Goal: Information Seeking & Learning: Check status

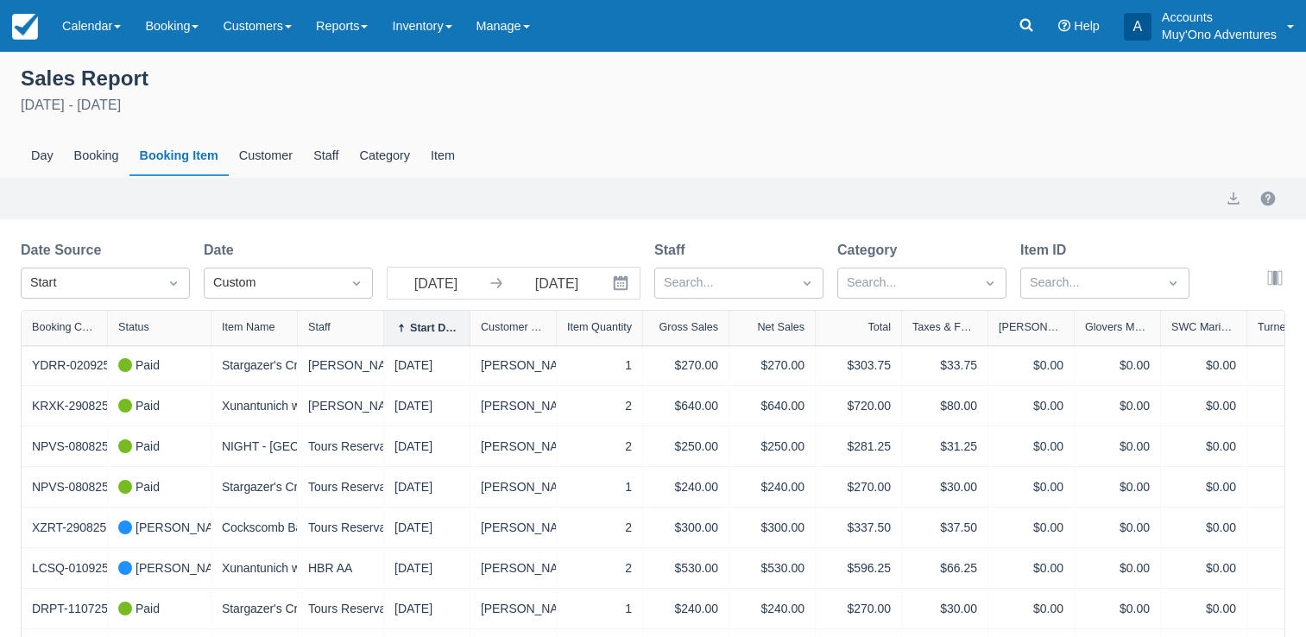
select select "20"
drag, startPoint x: 0, startPoint y: 0, endPoint x: 1022, endPoint y: 34, distance: 1022.5
click at [1022, 34] on link at bounding box center [1026, 26] width 40 height 52
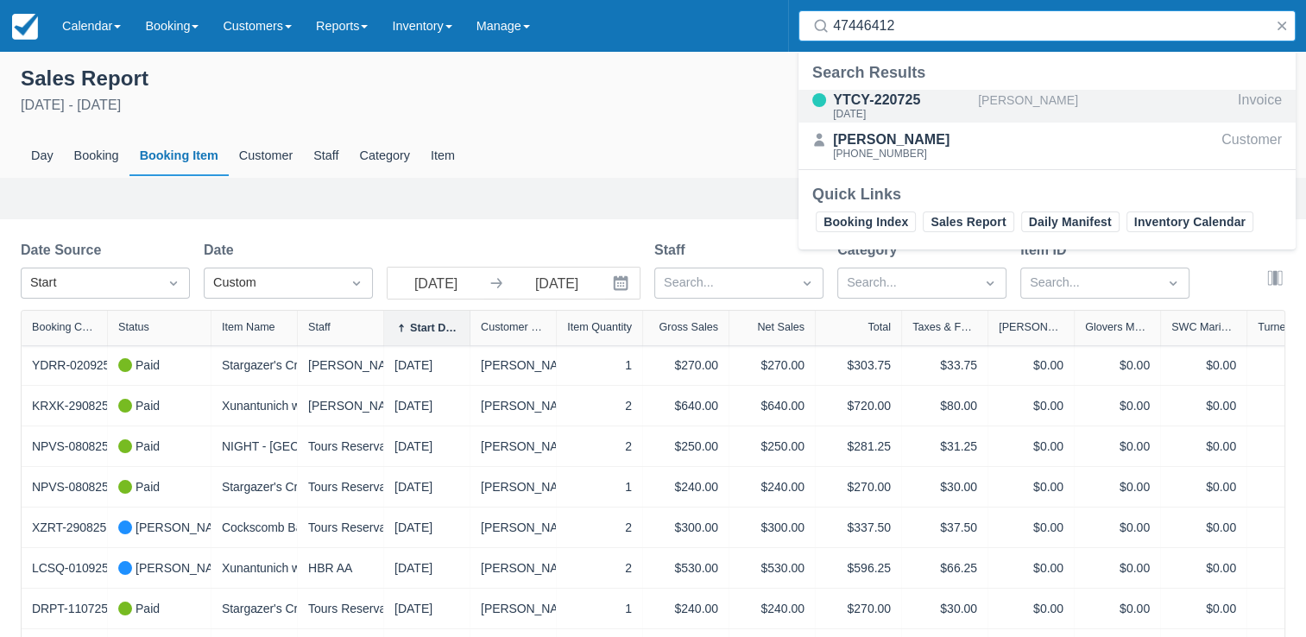
type input "47446412"
click at [939, 109] on div "[DATE]" at bounding box center [902, 114] width 138 height 10
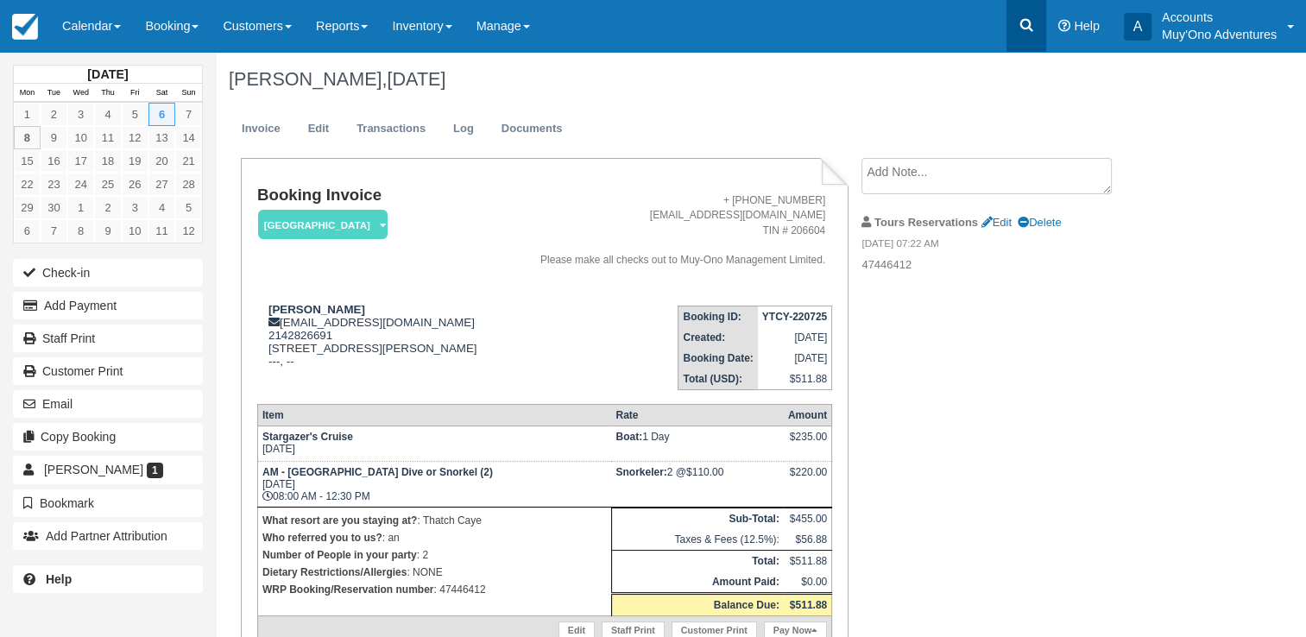
click at [1014, 22] on link at bounding box center [1026, 26] width 40 height 52
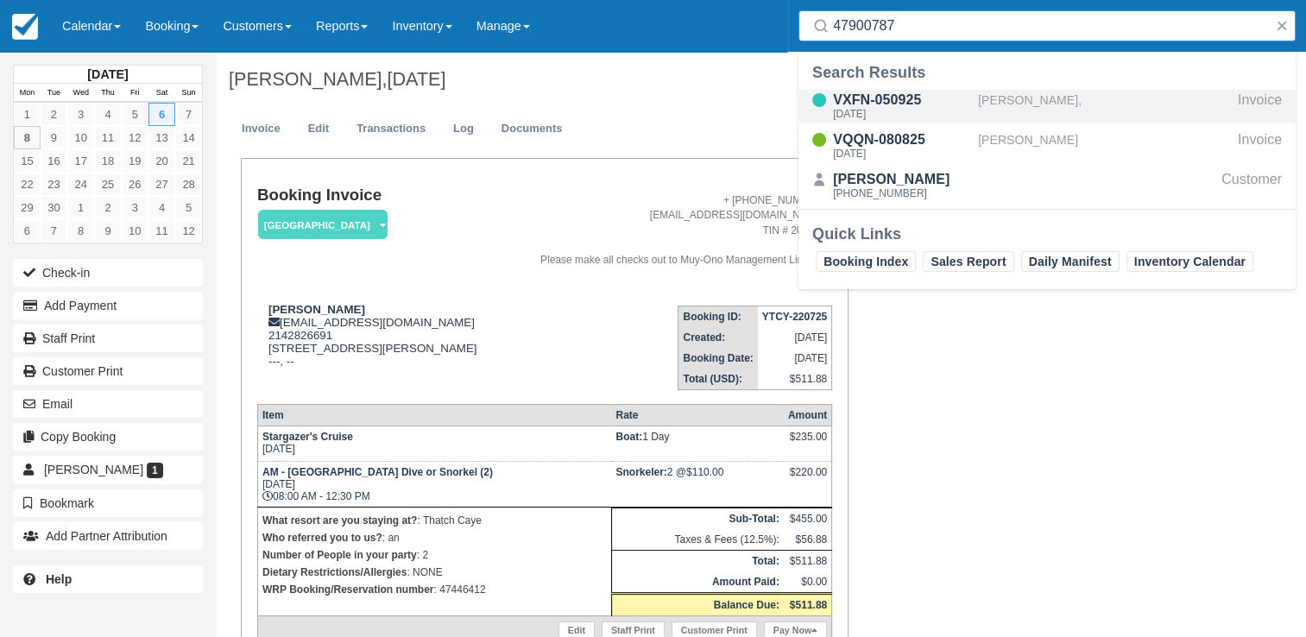
type input "47900787"
click at [909, 114] on div "[DATE]" at bounding box center [902, 114] width 138 height 10
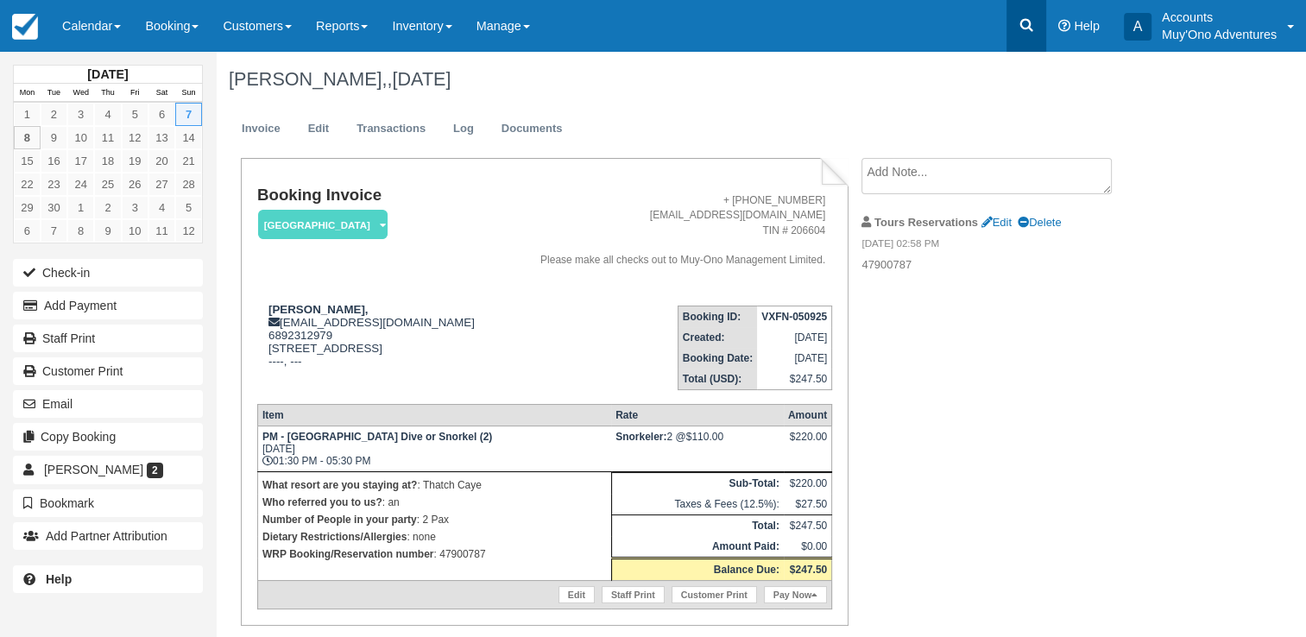
click at [1023, 29] on icon at bounding box center [1026, 24] width 17 height 17
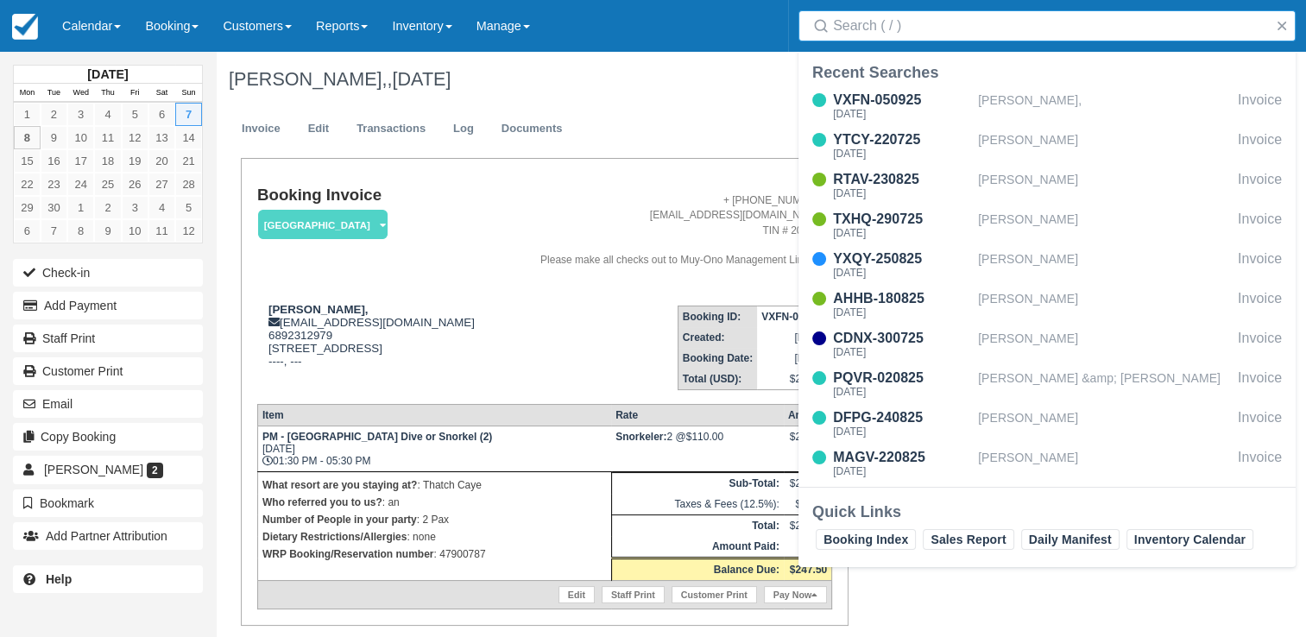
click at [943, 26] on input "Search" at bounding box center [1050, 25] width 435 height 31
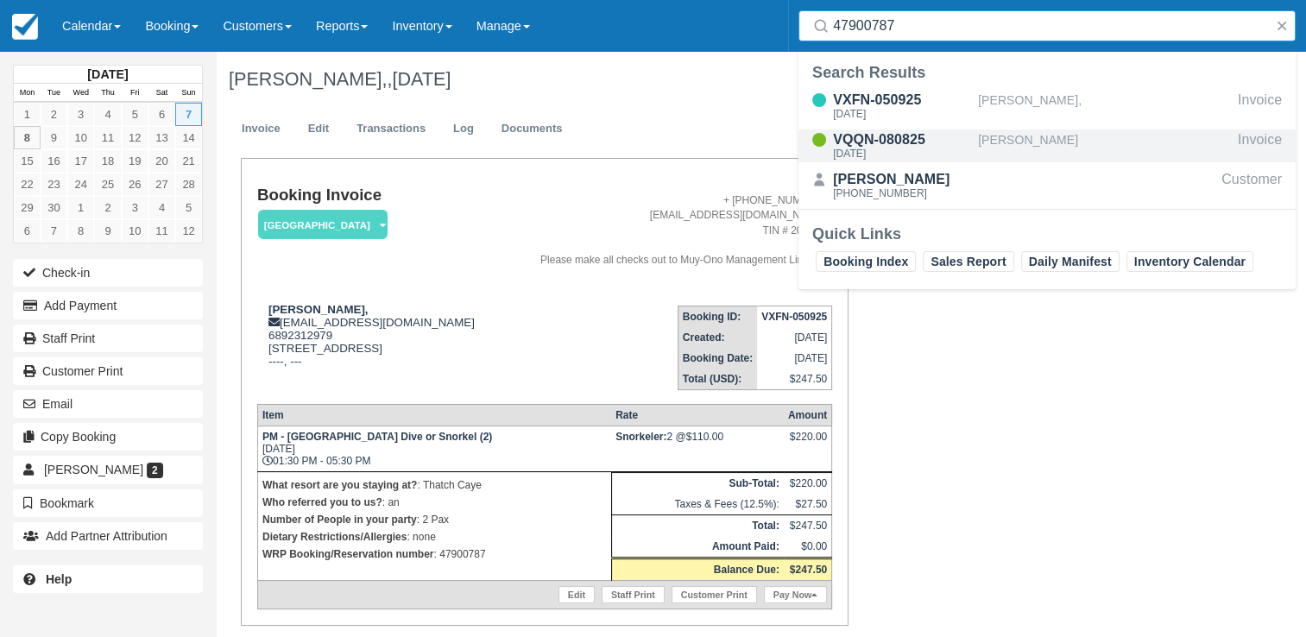
type input "47900787"
click at [973, 139] on div "VQQN-080825 Fri Sep 5 2025" at bounding box center [888, 145] width 180 height 33
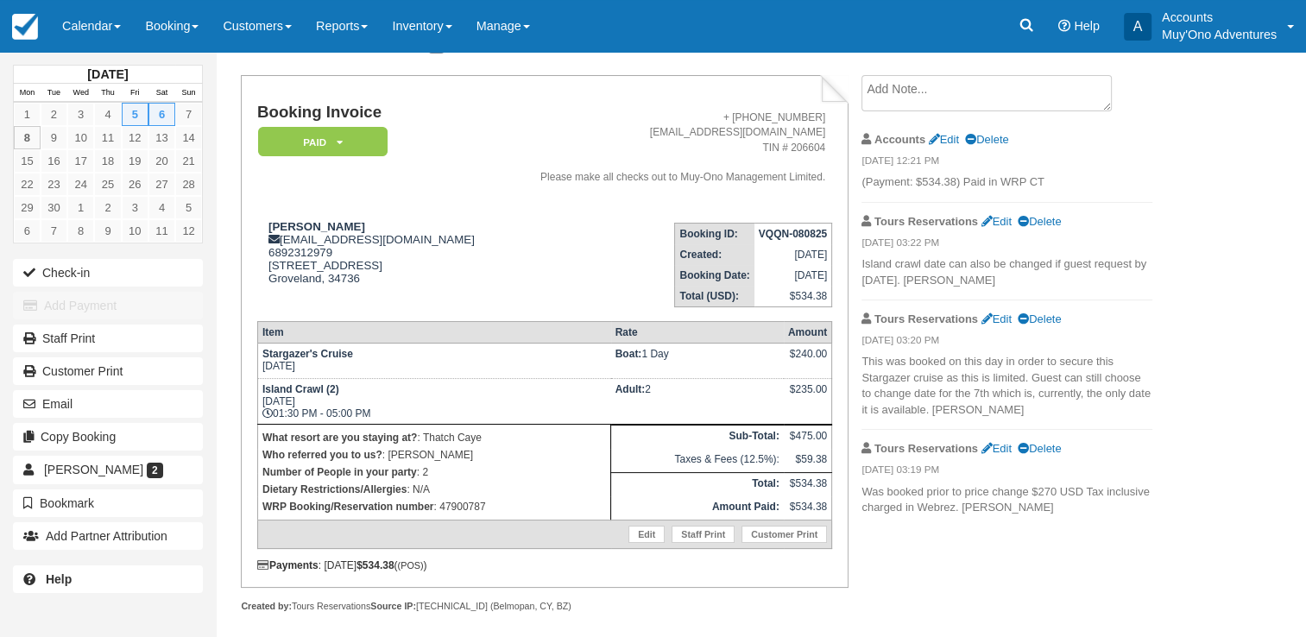
scroll to position [83, 0]
click at [1024, 26] on icon at bounding box center [1026, 24] width 17 height 17
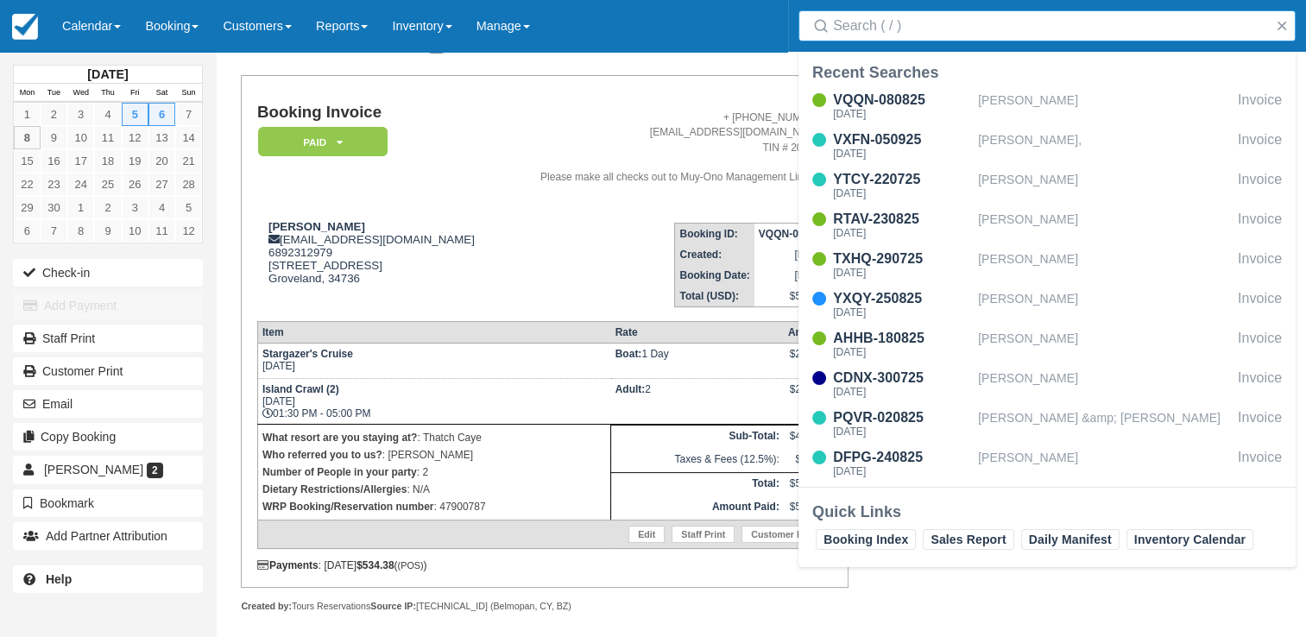
click at [962, 35] on input "Search" at bounding box center [1050, 25] width 435 height 31
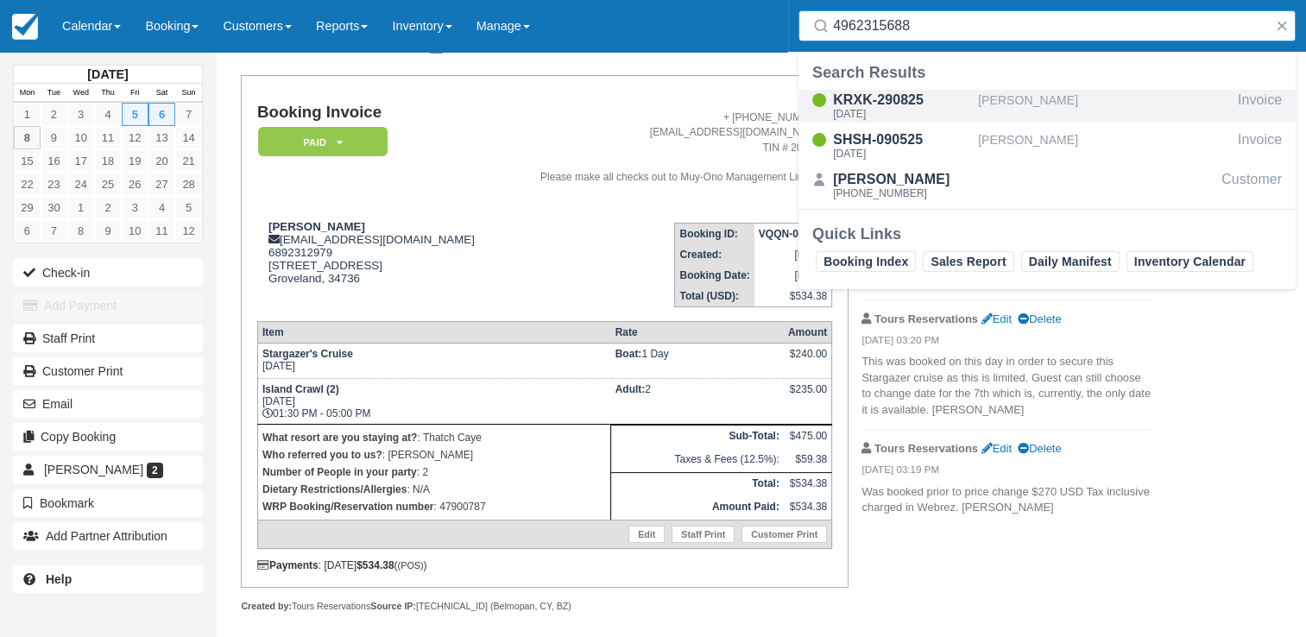
type input "4962315688"
click at [892, 116] on div "[DATE]" at bounding box center [902, 114] width 138 height 10
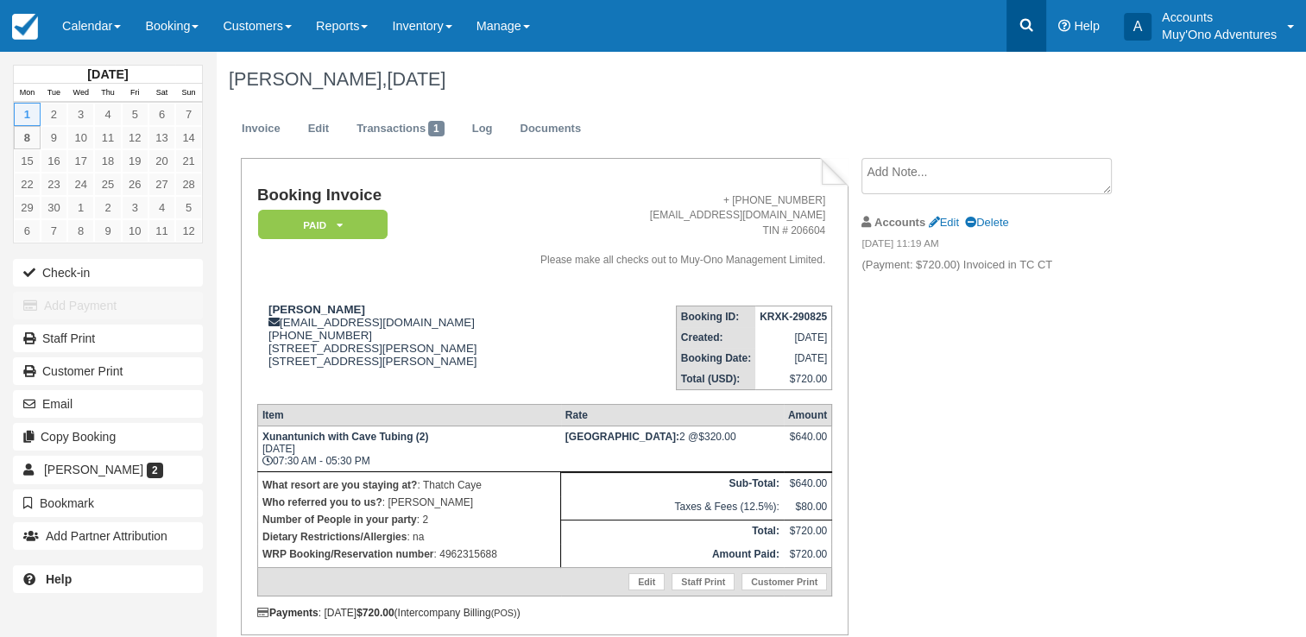
click at [1022, 32] on icon at bounding box center [1026, 24] width 17 height 17
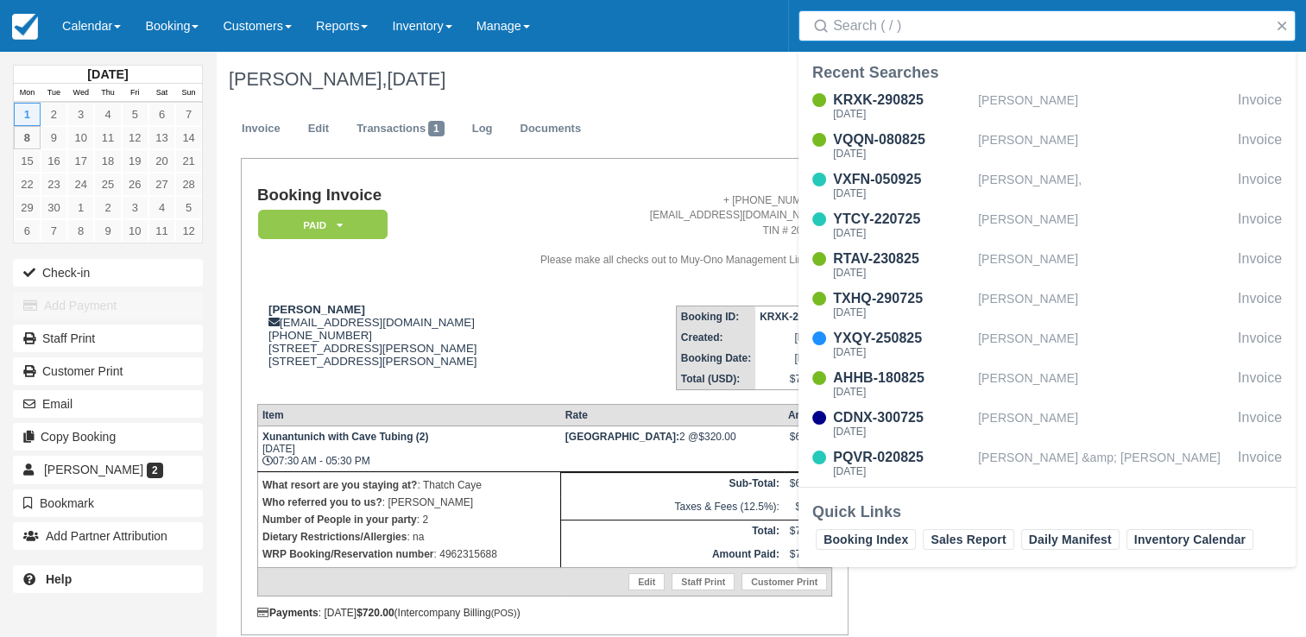
click at [987, 35] on input "Search" at bounding box center [1050, 25] width 435 height 31
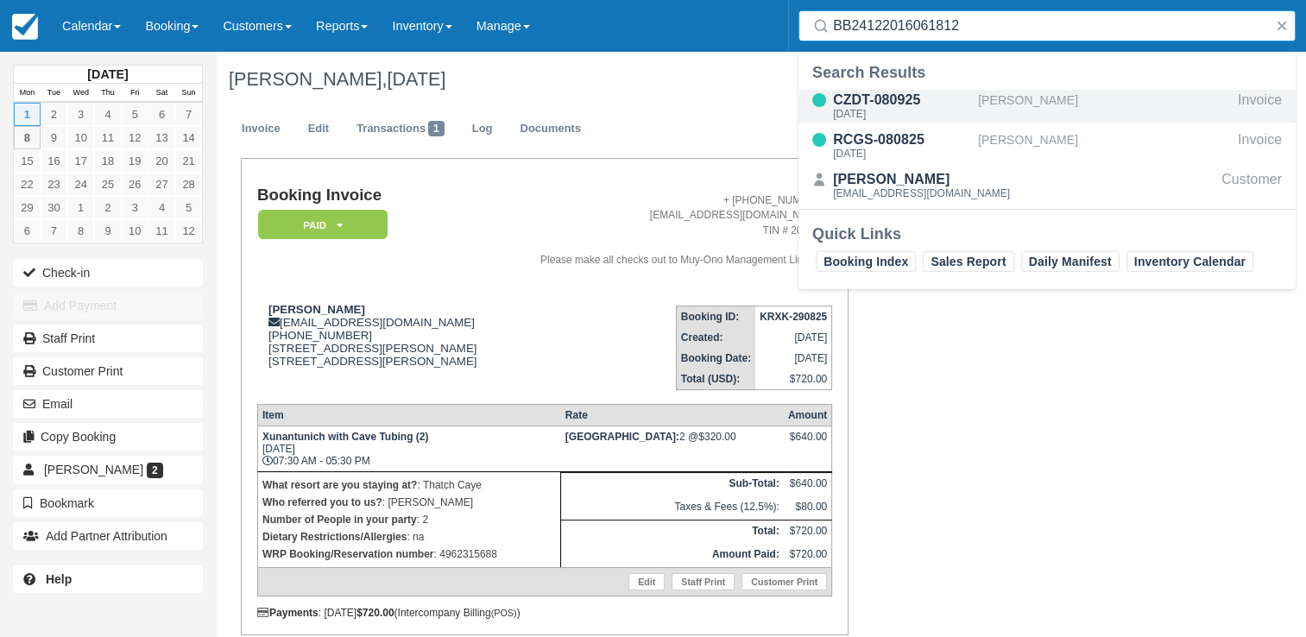
type input "BB24122016061812"
click at [1006, 101] on div "[PERSON_NAME]" at bounding box center [1104, 106] width 253 height 33
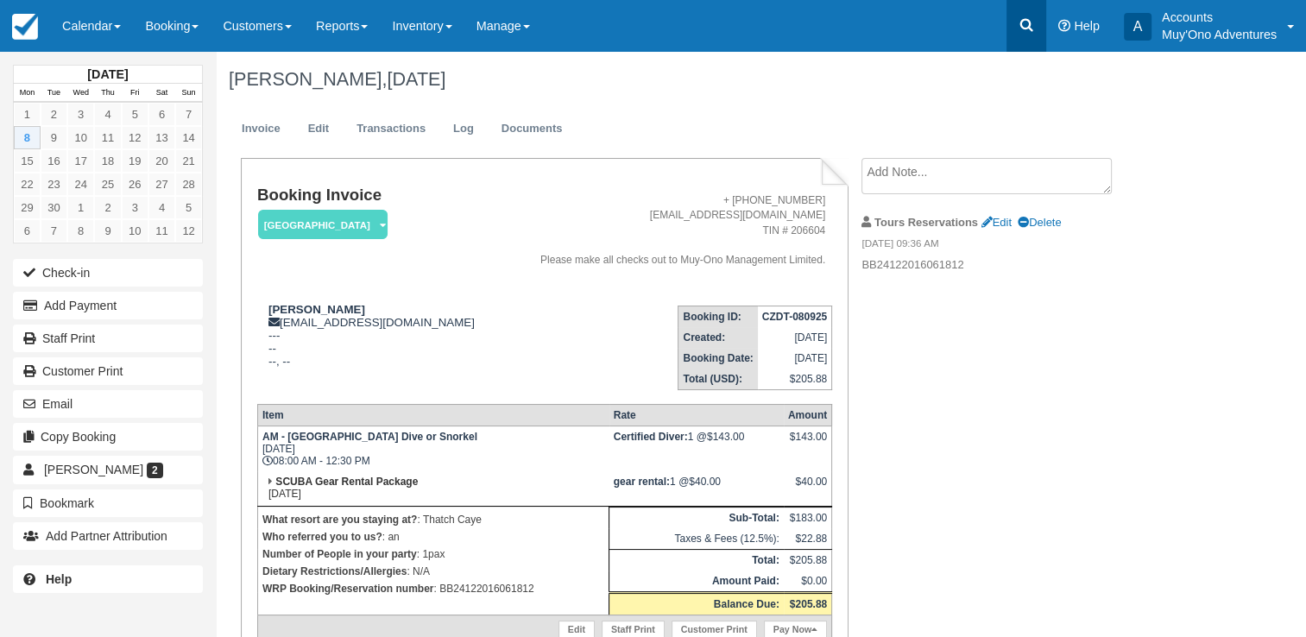
click at [1024, 28] on icon at bounding box center [1026, 25] width 13 height 13
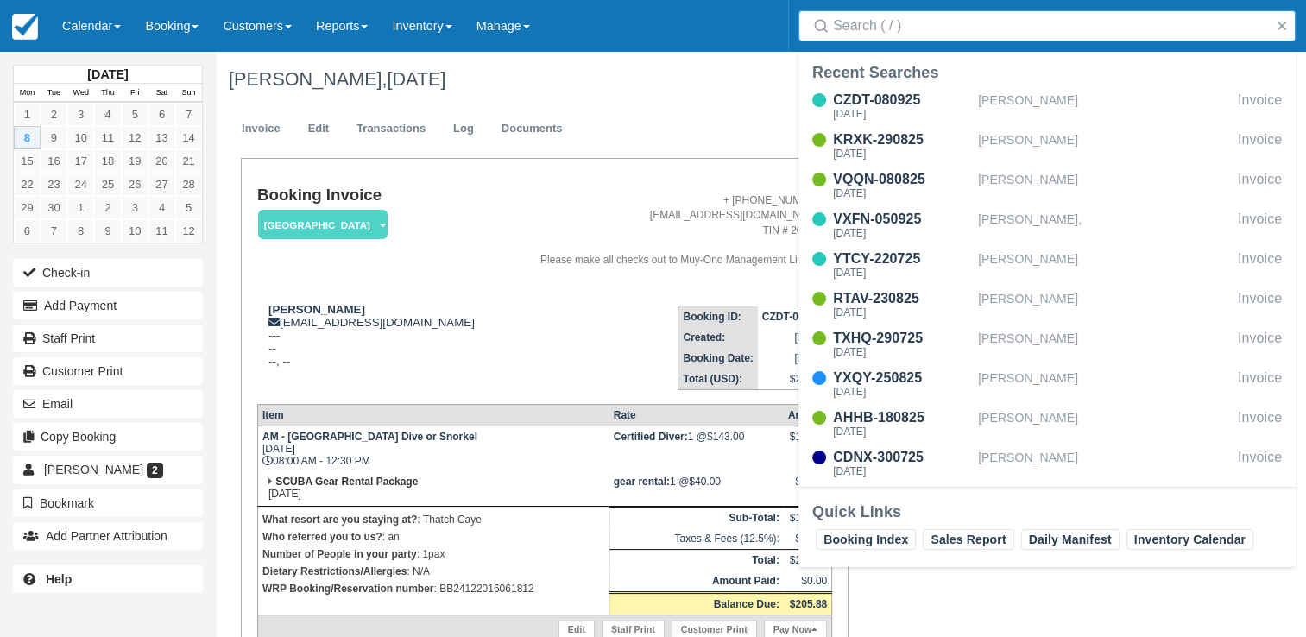
click at [934, 40] on input "Search" at bounding box center [1050, 25] width 435 height 31
click at [545, 218] on address "+ 501-670-6958 adventures@muy-ono.com TIN # 206604 Please make all checks out t…" at bounding box center [666, 230] width 319 height 74
click at [500, 328] on td "Booking ID: CZDT-080925 Created: September 8, 2025 Booking Date: September 8, 2…" at bounding box center [666, 341] width 333 height 98
click at [507, 202] on address "+ 501-670-6958 adventures@muy-ono.com TIN # 206604 Please make all checks out t…" at bounding box center [666, 230] width 319 height 74
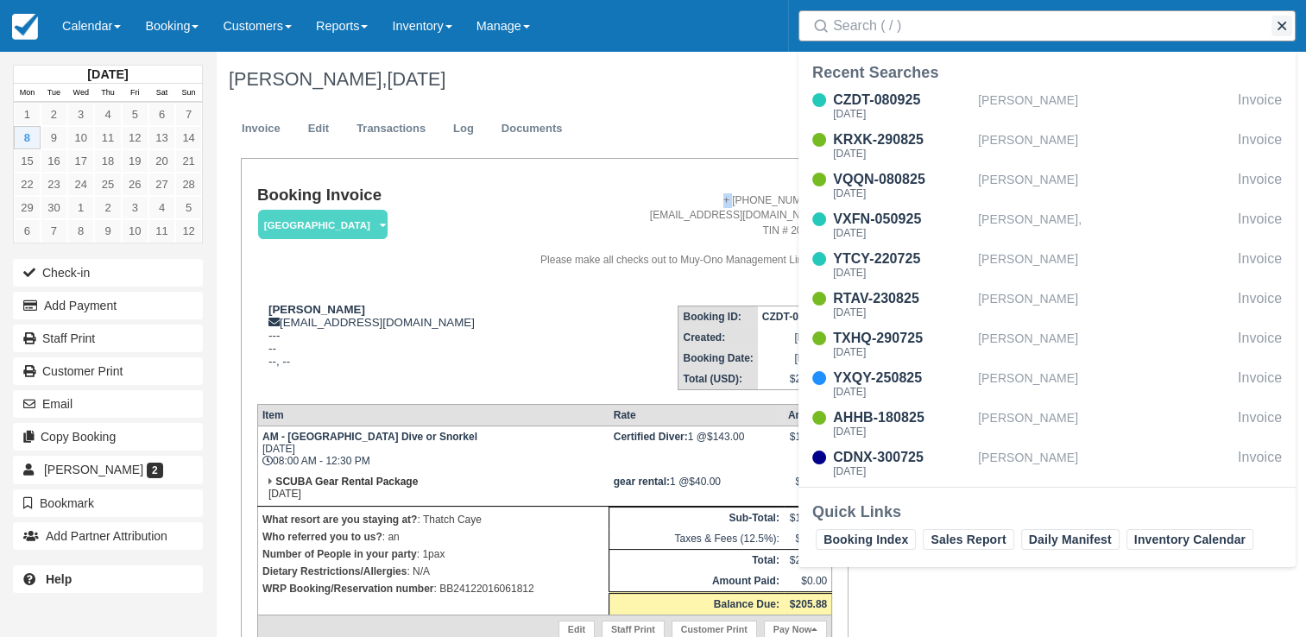
click at [1288, 17] on button "button" at bounding box center [1281, 26] width 21 height 21
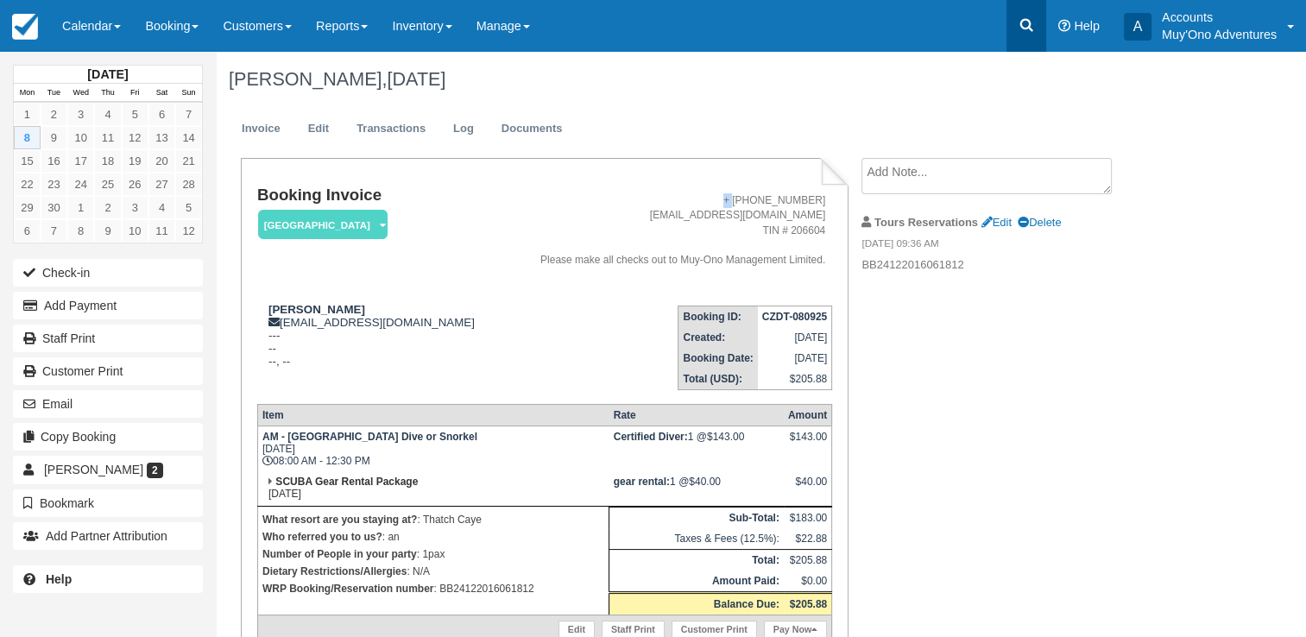
click at [1029, 29] on icon at bounding box center [1026, 24] width 17 height 17
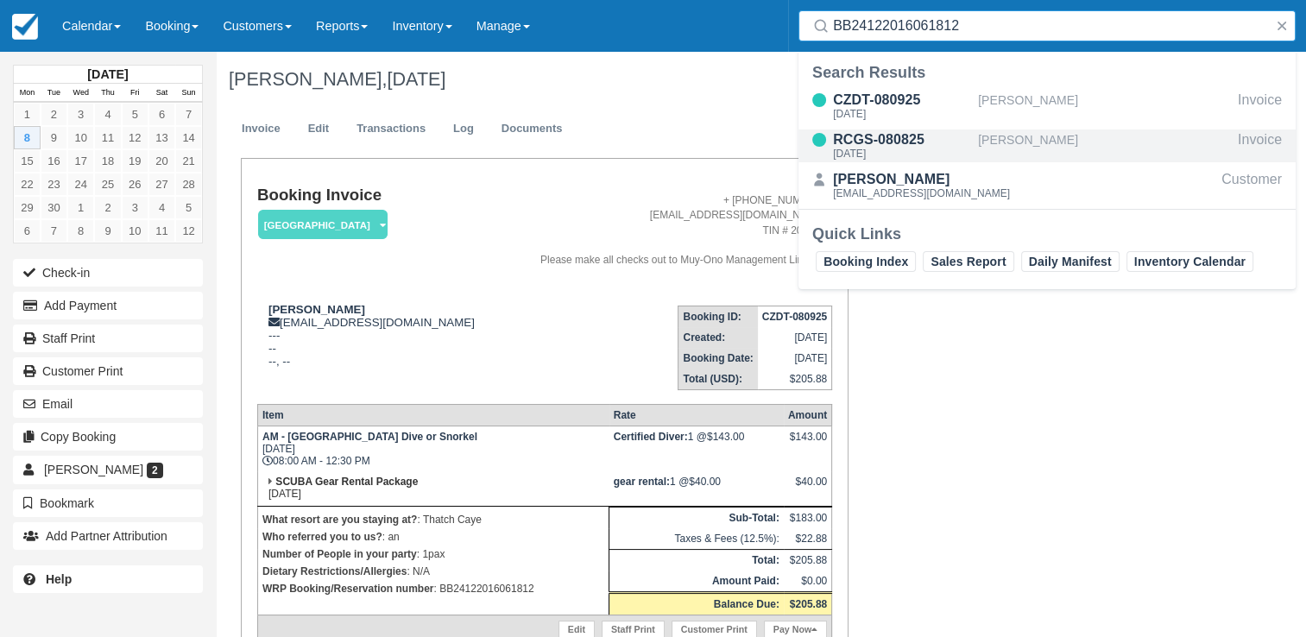
type input "BB24122016061812"
click at [1030, 149] on div "[PERSON_NAME]" at bounding box center [1104, 145] width 253 height 33
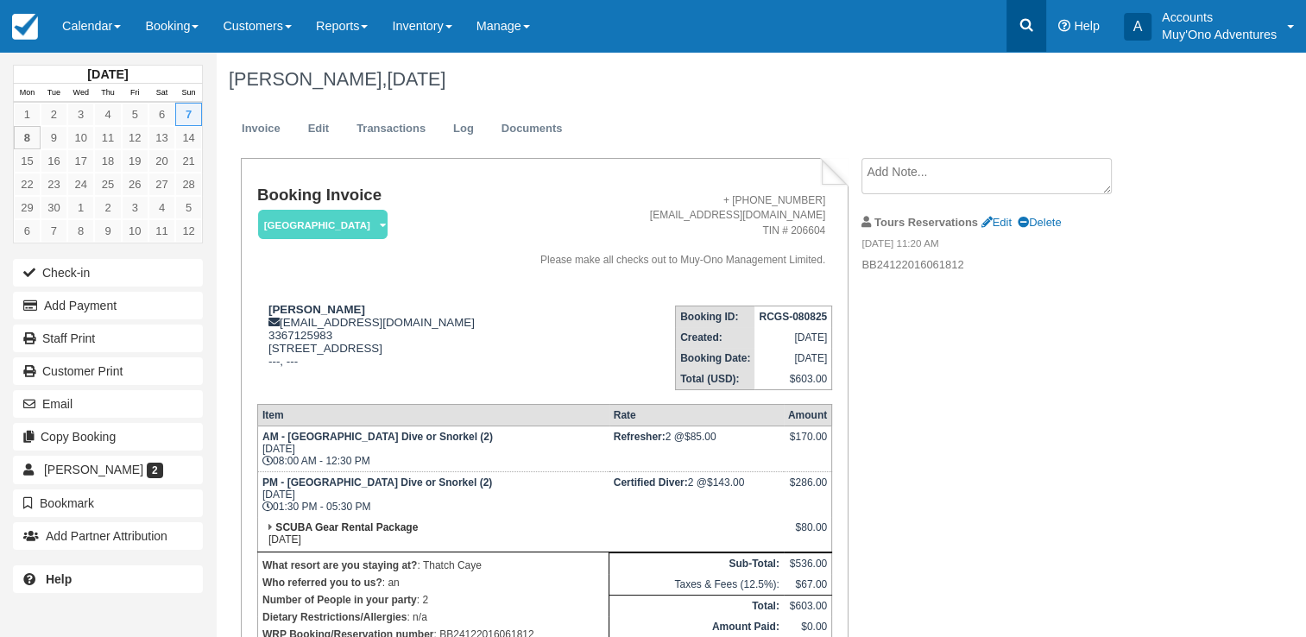
click at [1016, 17] on link at bounding box center [1026, 26] width 40 height 52
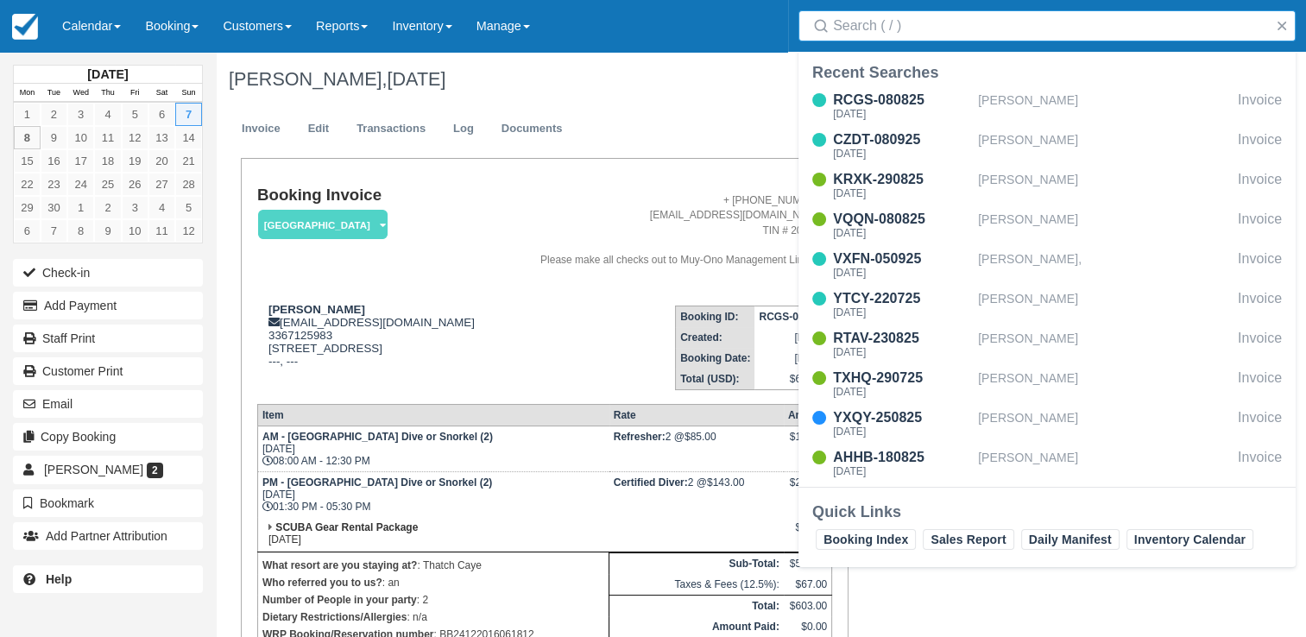
click at [993, 36] on input "Search" at bounding box center [1050, 25] width 435 height 31
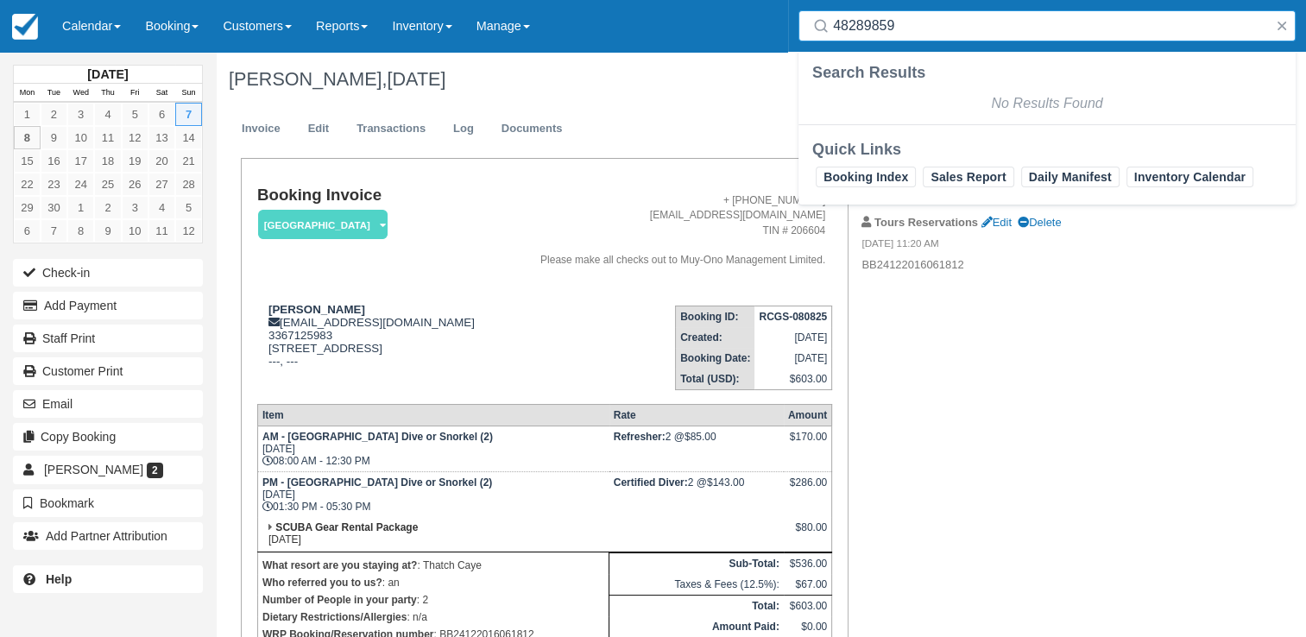
click at [834, 23] on input "48289859" at bounding box center [1050, 25] width 435 height 31
click at [911, 16] on input "48289859" at bounding box center [1050, 25] width 435 height 31
type input "48289859"
drag, startPoint x: 903, startPoint y: 24, endPoint x: 664, endPoint y: 6, distance: 239.8
click at [664, 6] on div "Menu Calendar Customer Inventory Month Week Day Booking Daily Manifest Daily Li…" at bounding box center [653, 26] width 1306 height 52
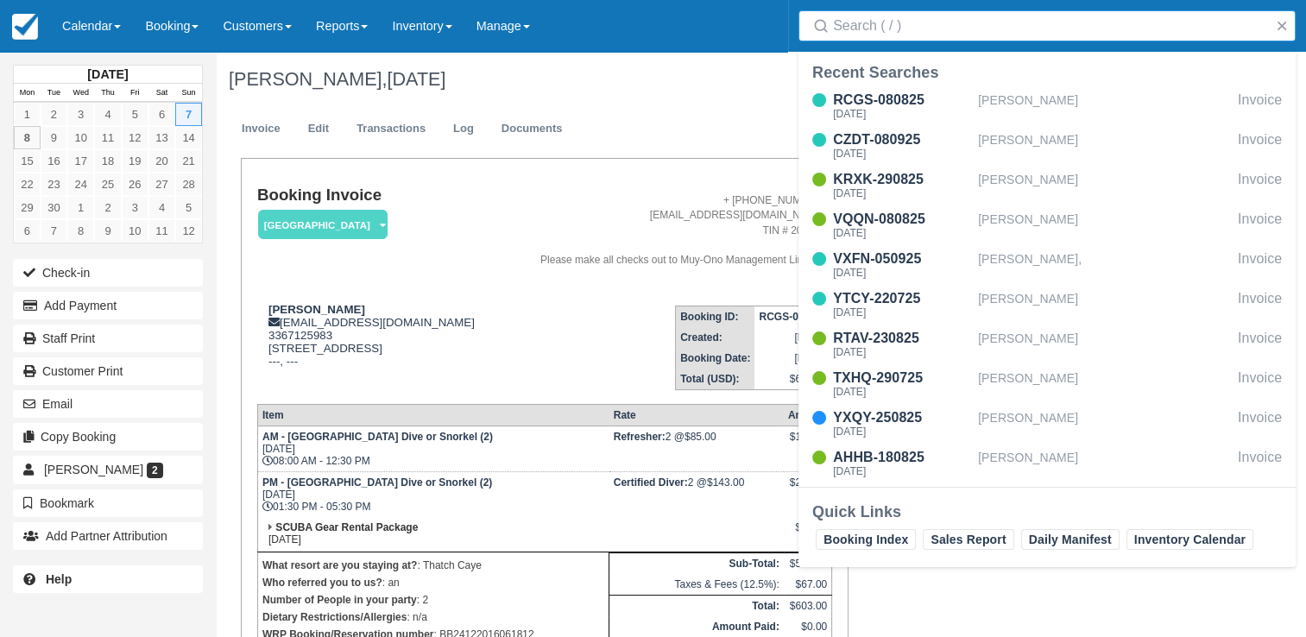
click at [898, 22] on input "Search" at bounding box center [1050, 25] width 435 height 31
paste input "CATK-080925"
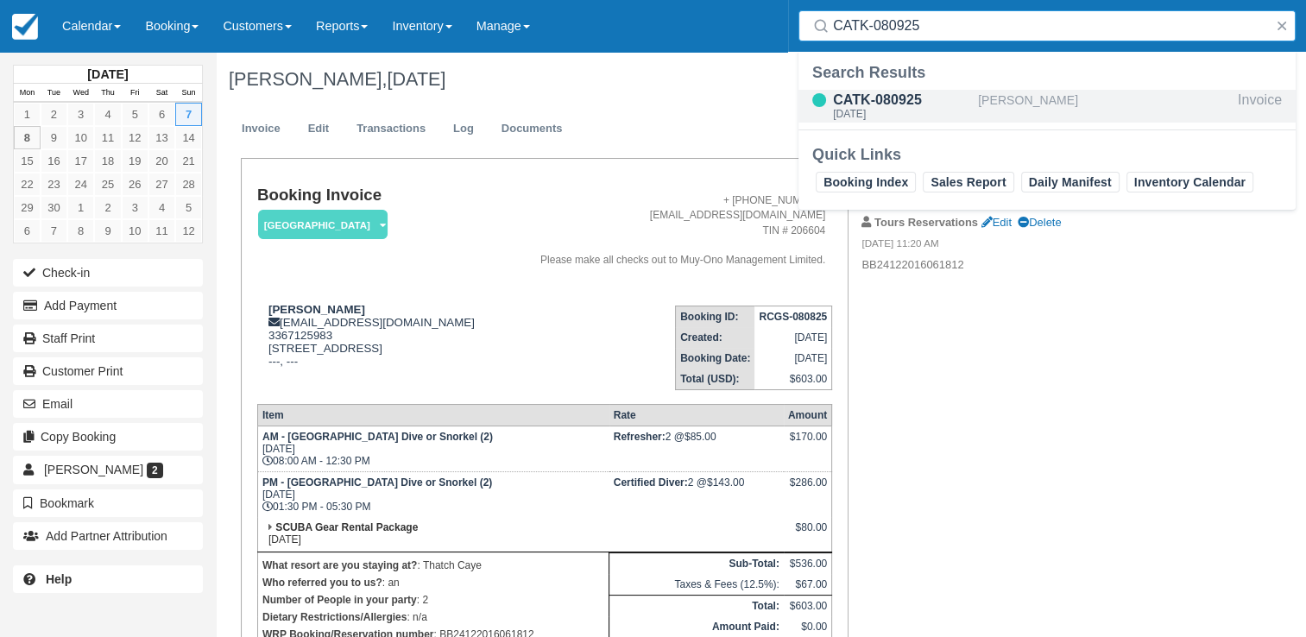
type input "CATK-080925"
click at [996, 106] on div "[PERSON_NAME]" at bounding box center [1104, 106] width 253 height 33
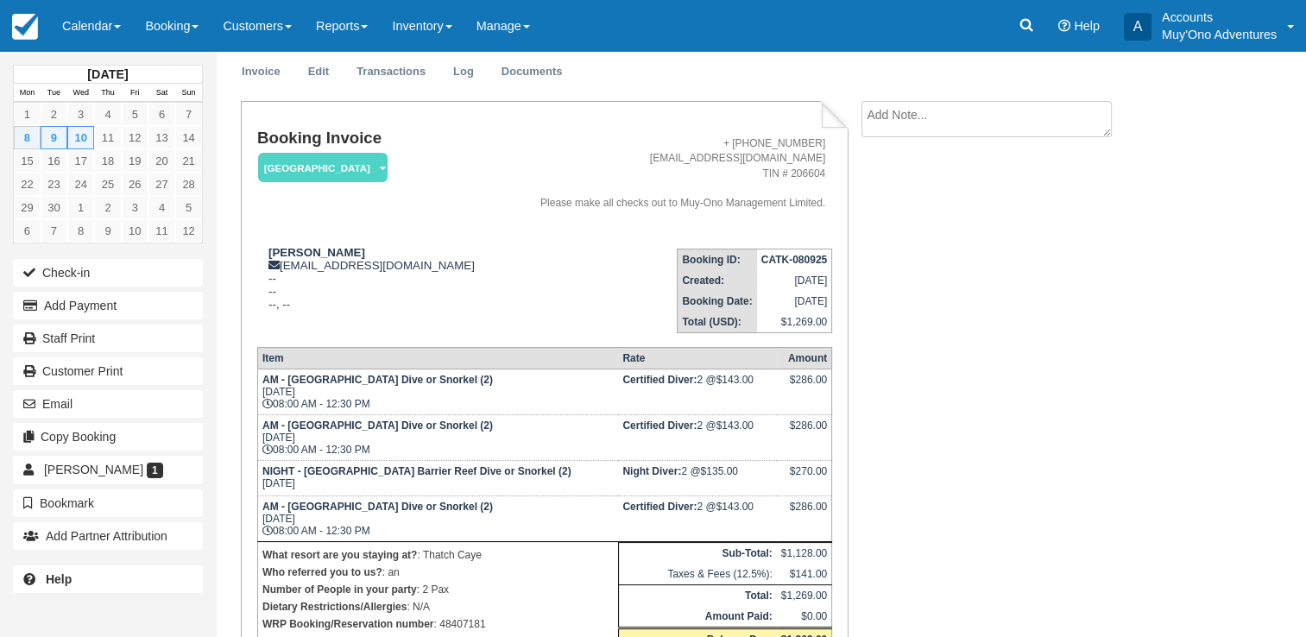
scroll to position [58, 0]
click at [1030, 37] on link at bounding box center [1026, 26] width 40 height 52
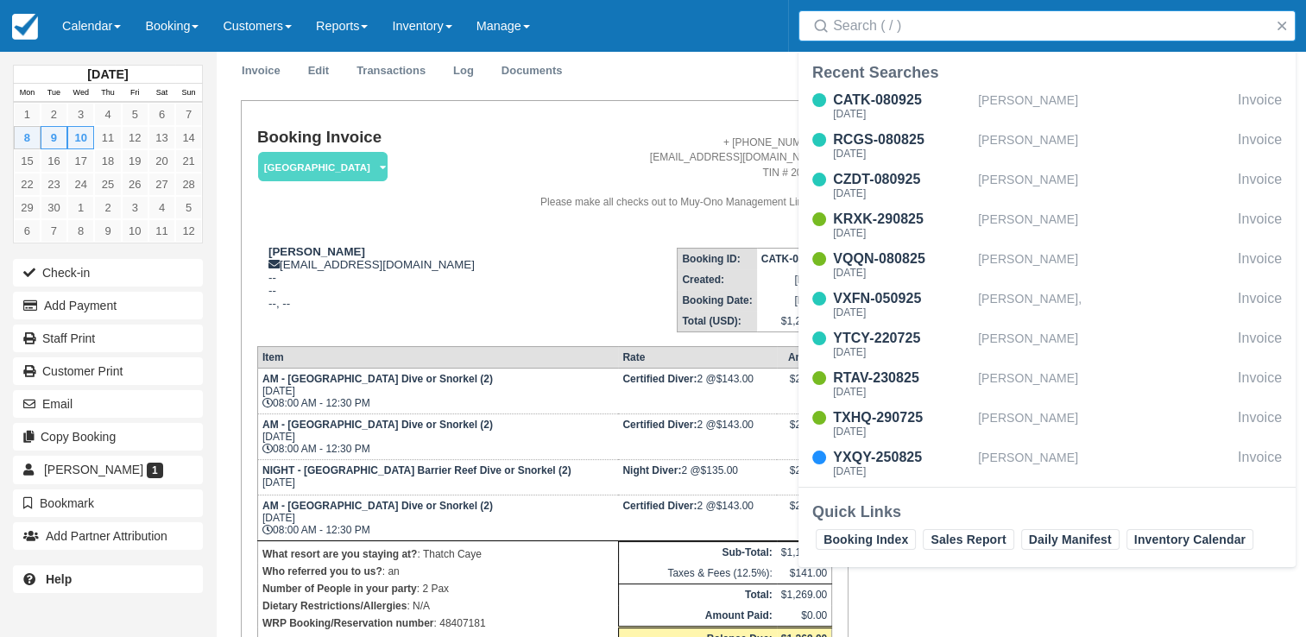
click at [908, 31] on input "Search" at bounding box center [1050, 25] width 435 height 31
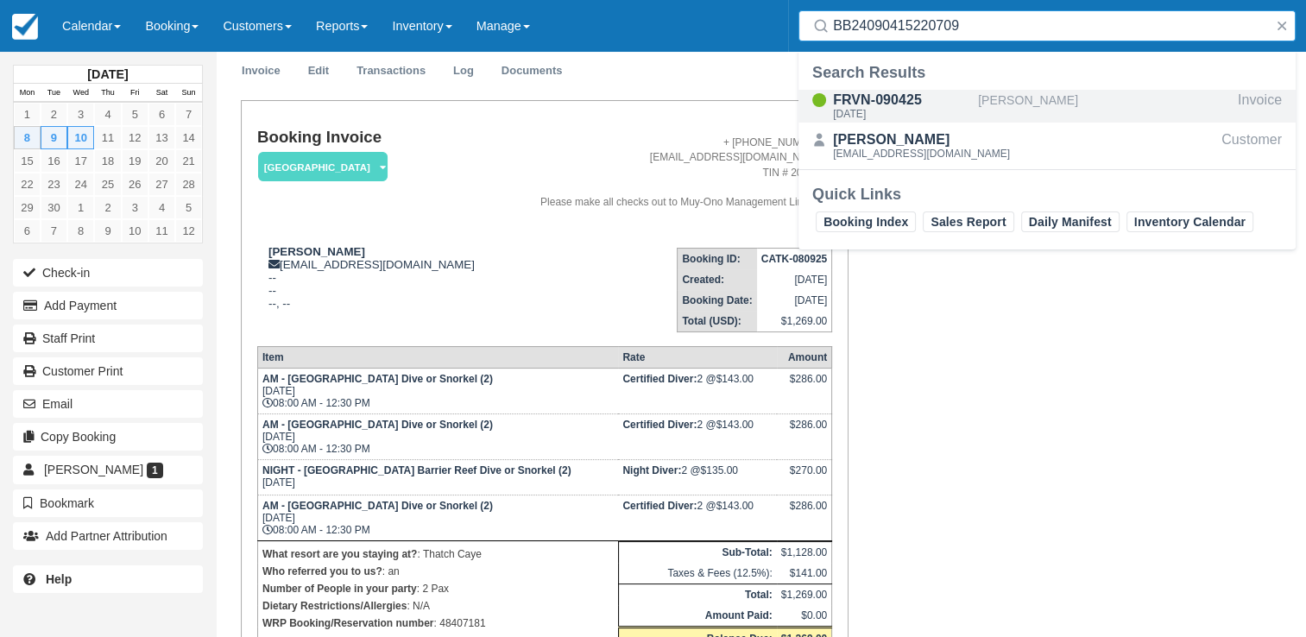
type input "BB24090415220709"
click at [924, 100] on div "FRVN-090425" at bounding box center [902, 100] width 138 height 21
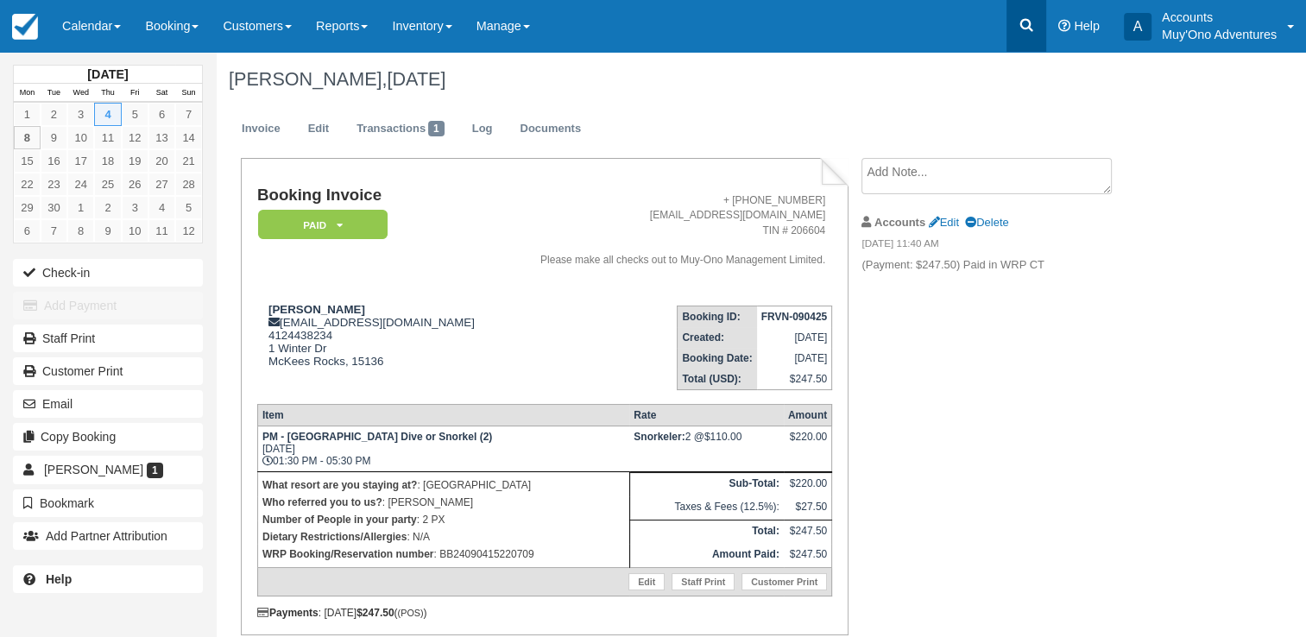
click at [1031, 16] on icon at bounding box center [1026, 24] width 17 height 17
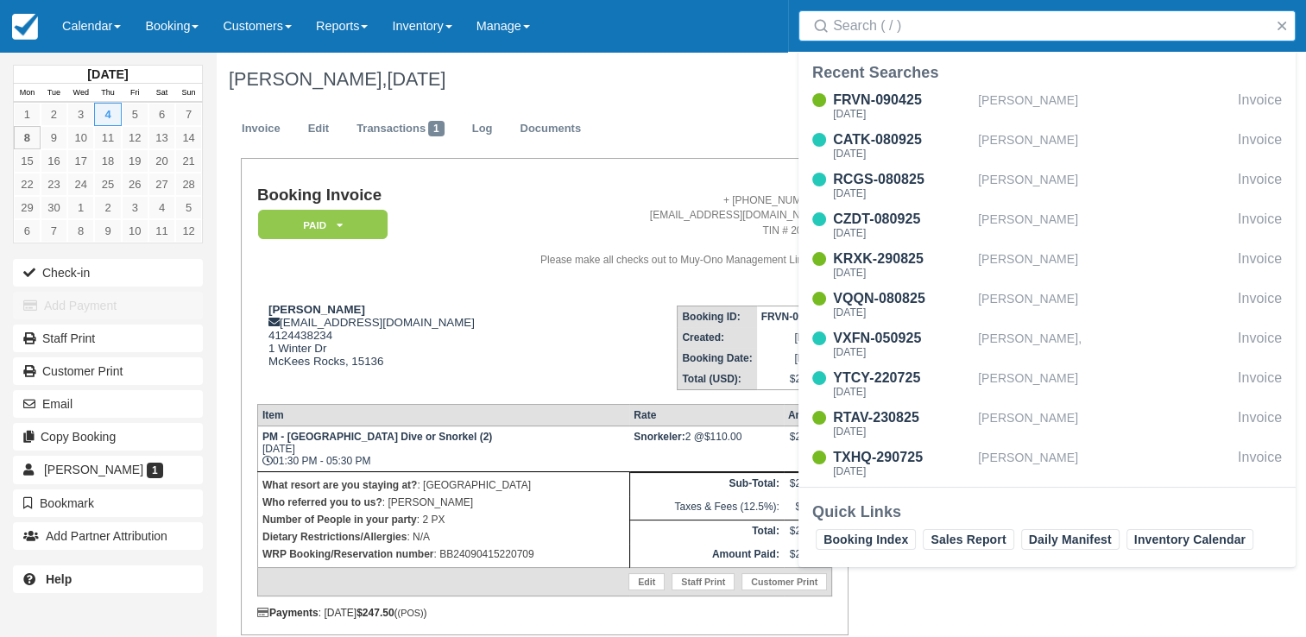
click at [1062, 20] on input "Search" at bounding box center [1050, 25] width 435 height 31
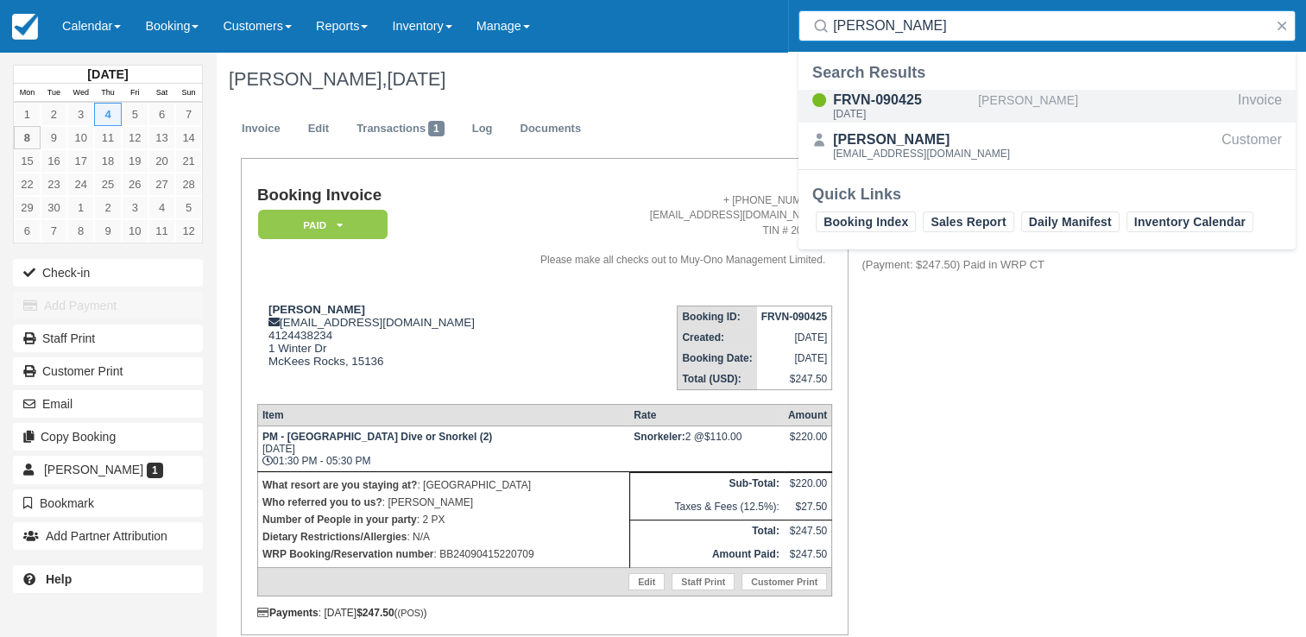
type input "marc tu"
click at [985, 95] on div "[PERSON_NAME]" at bounding box center [1104, 106] width 253 height 33
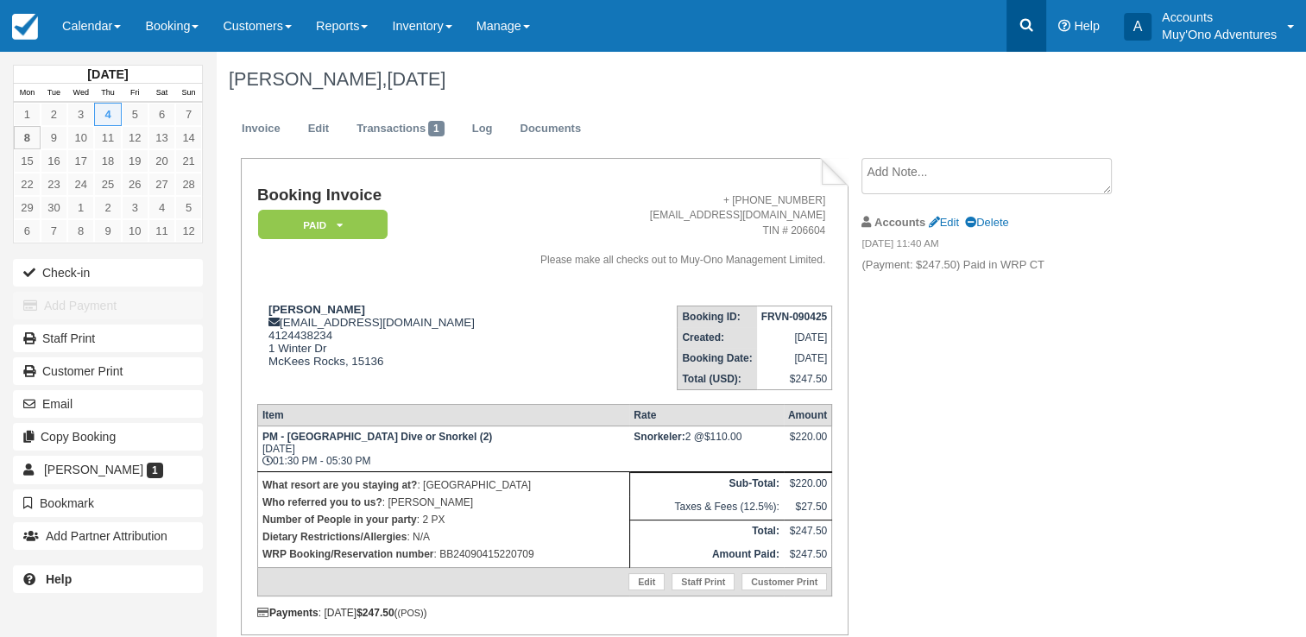
click at [1040, 22] on link at bounding box center [1026, 26] width 40 height 52
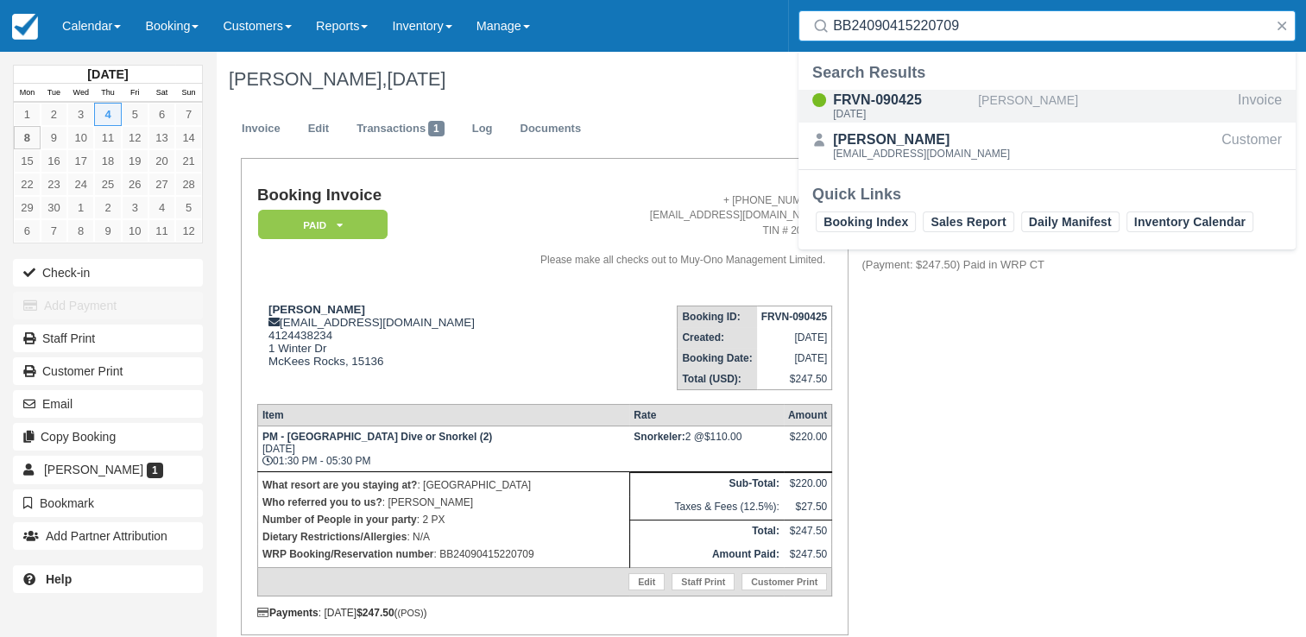
type input "BB24090415220709"
click at [950, 108] on div "FRVN-090425" at bounding box center [902, 100] width 138 height 21
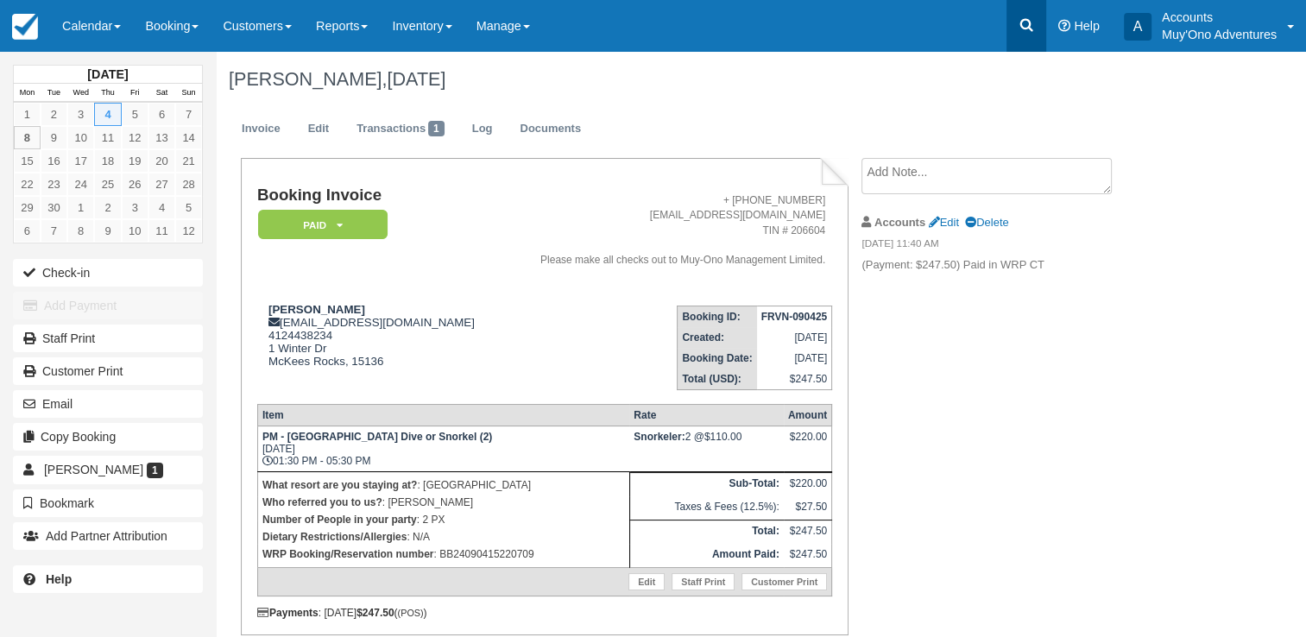
click at [1018, 19] on icon at bounding box center [1026, 24] width 17 height 17
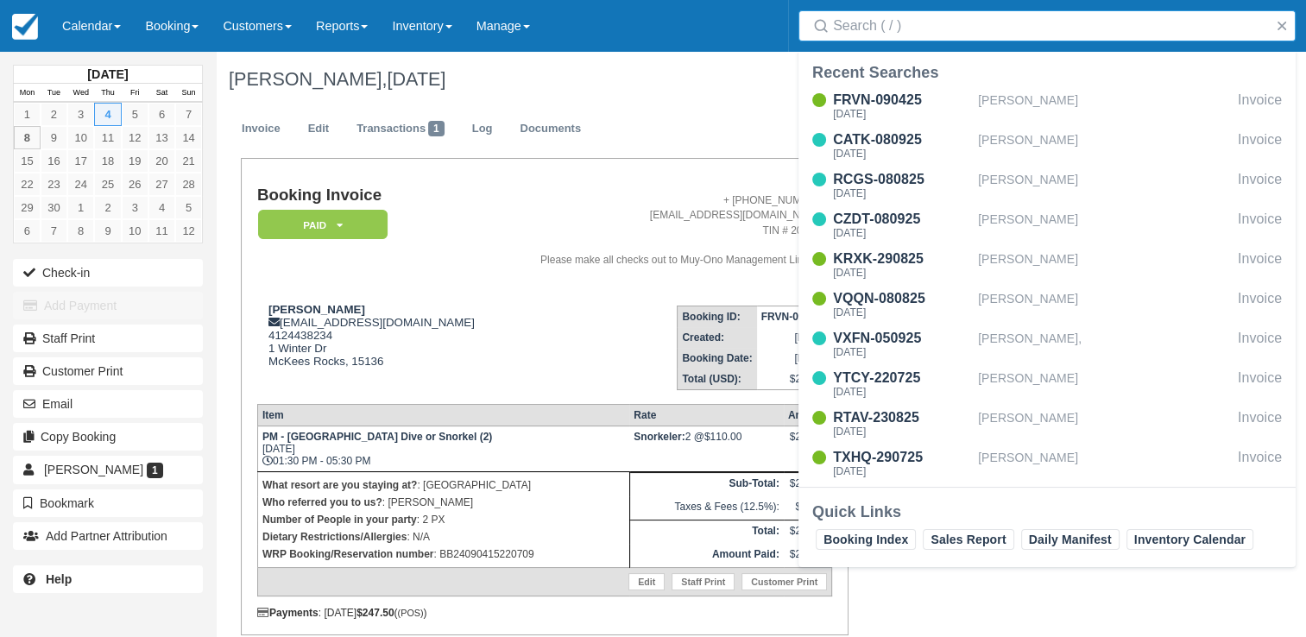
click at [969, 22] on input "Search" at bounding box center [1050, 25] width 435 height 31
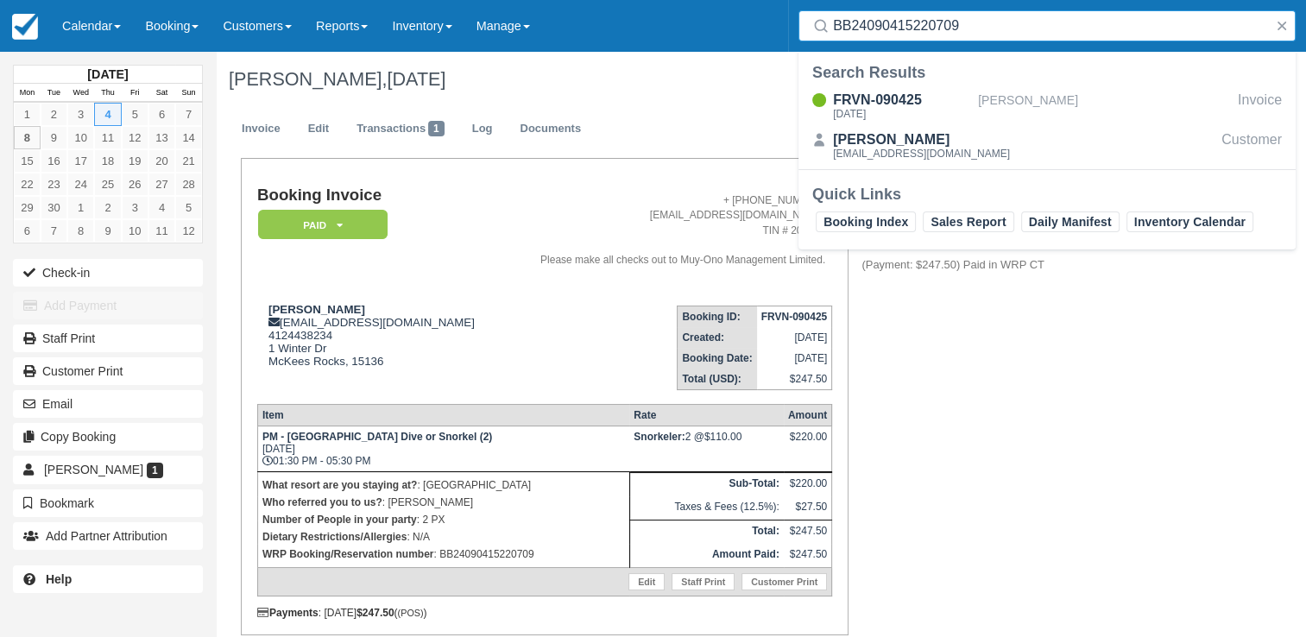
drag, startPoint x: 974, startPoint y: 30, endPoint x: 646, endPoint y: 41, distance: 328.1
click at [646, 41] on div "Menu Calendar Customer Inventory Month Week Day Booking Daily Manifest Daily Li…" at bounding box center [653, 26] width 1306 height 52
paste input "120315949800"
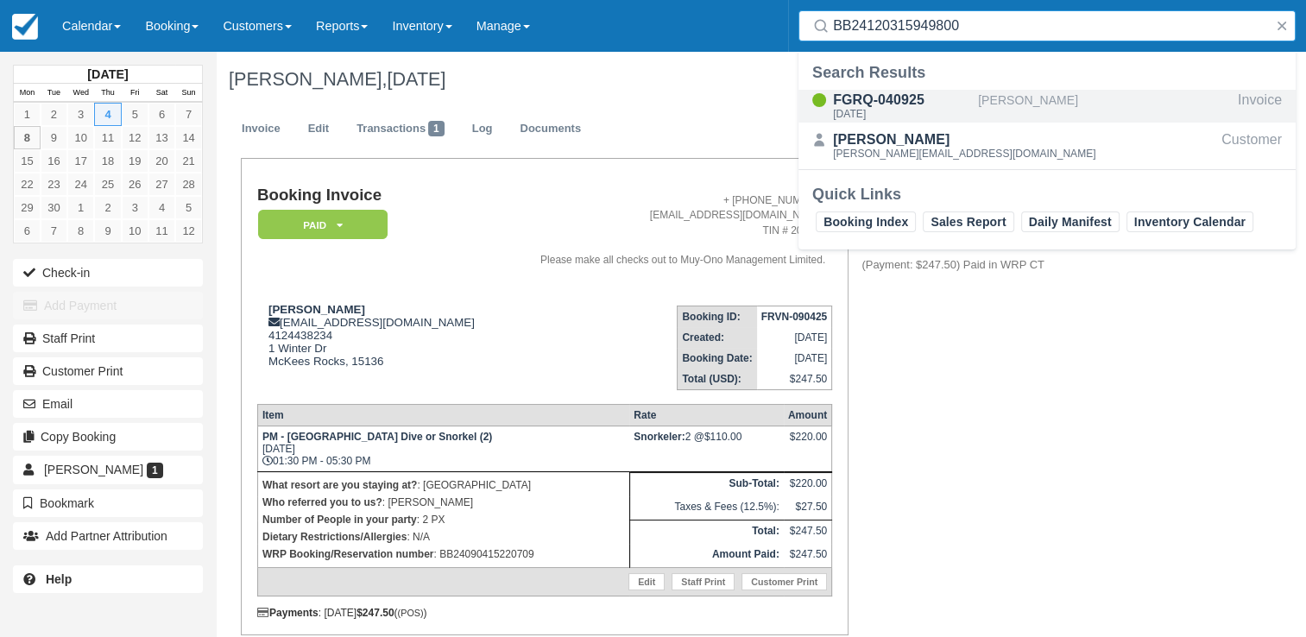
type input "BB24120315949800"
click at [1023, 95] on div "[PERSON_NAME]" at bounding box center [1104, 106] width 253 height 33
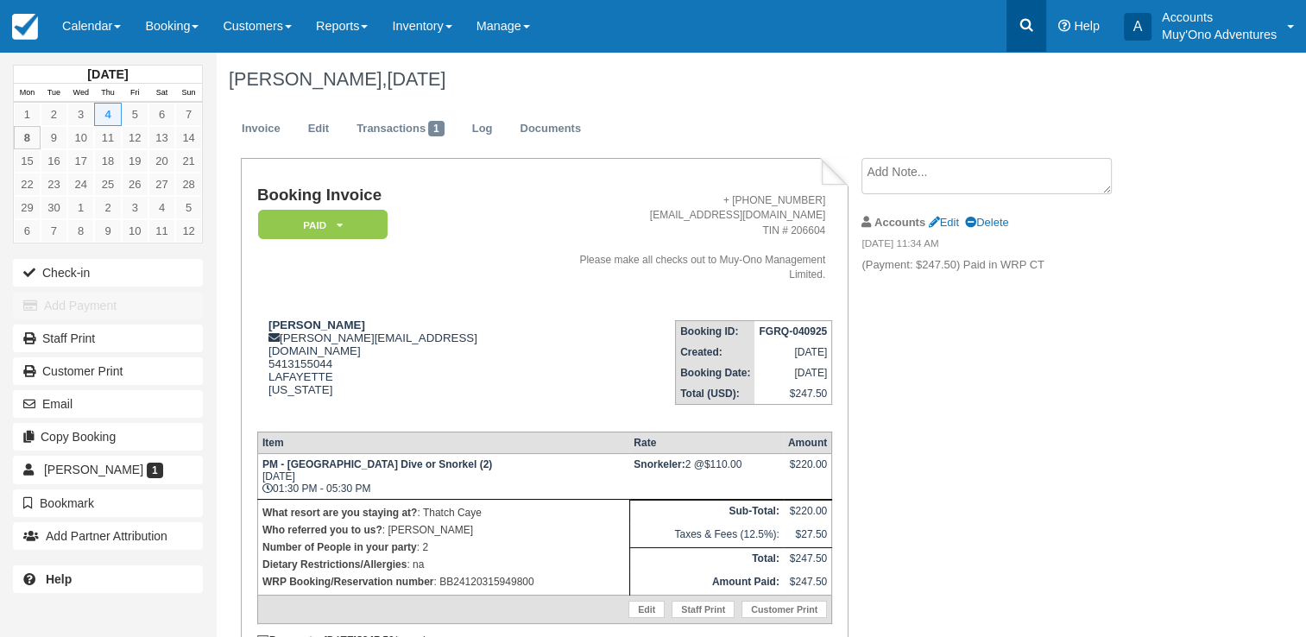
click at [1026, 12] on link at bounding box center [1026, 26] width 40 height 52
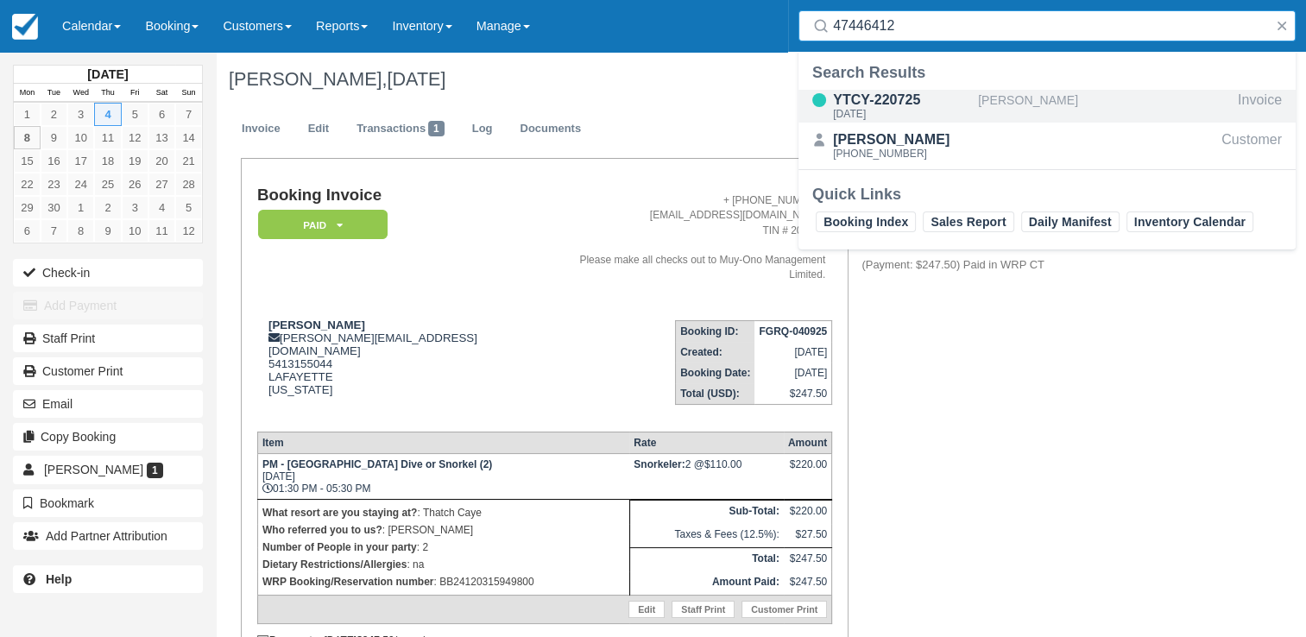
type input "47446412"
click at [1047, 104] on div "[PERSON_NAME]" at bounding box center [1104, 106] width 253 height 33
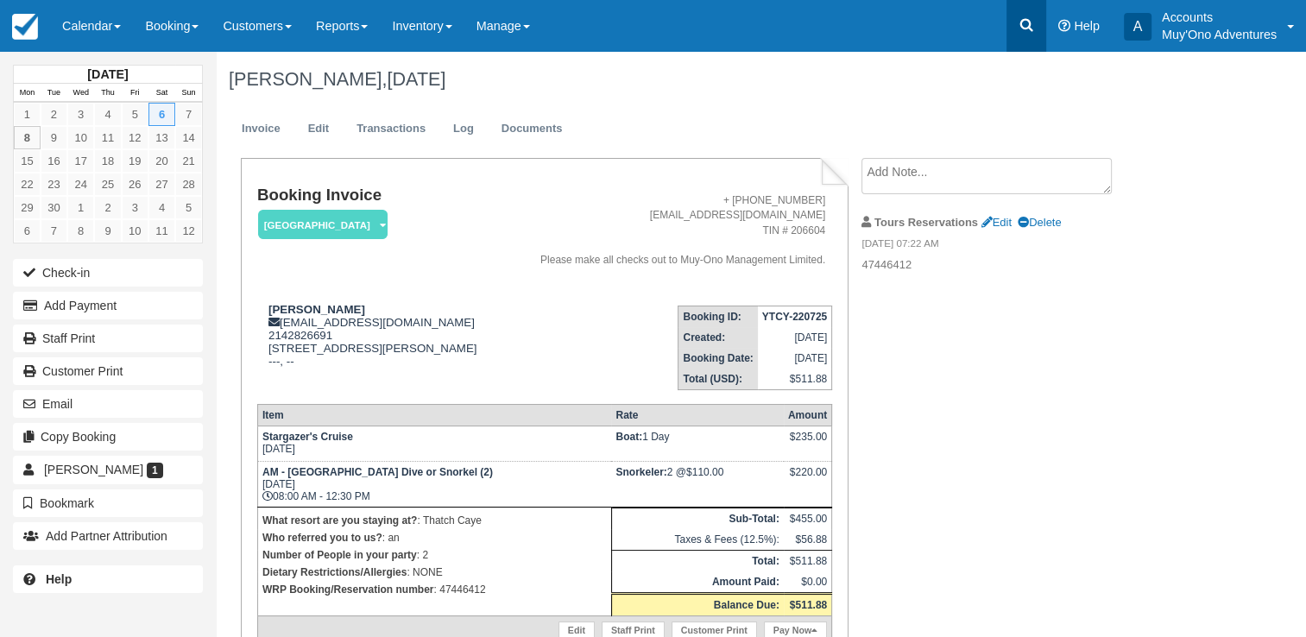
click at [1022, 27] on icon at bounding box center [1026, 25] width 13 height 13
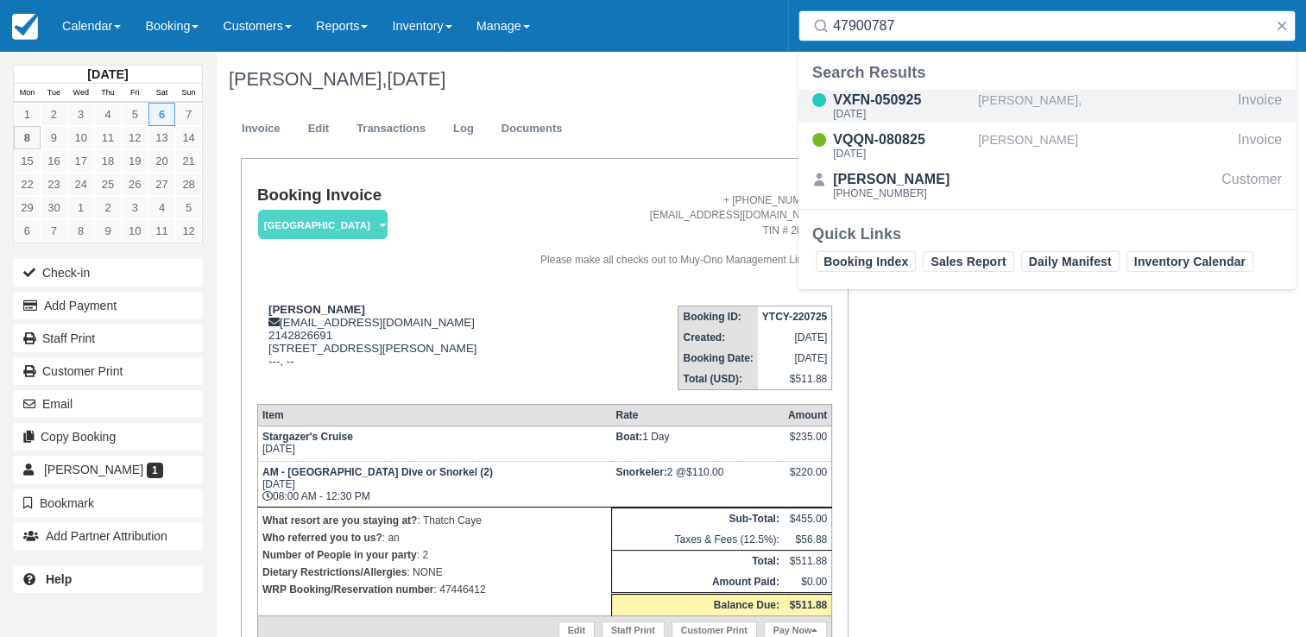
type input "47900787"
click at [936, 98] on div "VXFN-050925" at bounding box center [902, 100] width 138 height 21
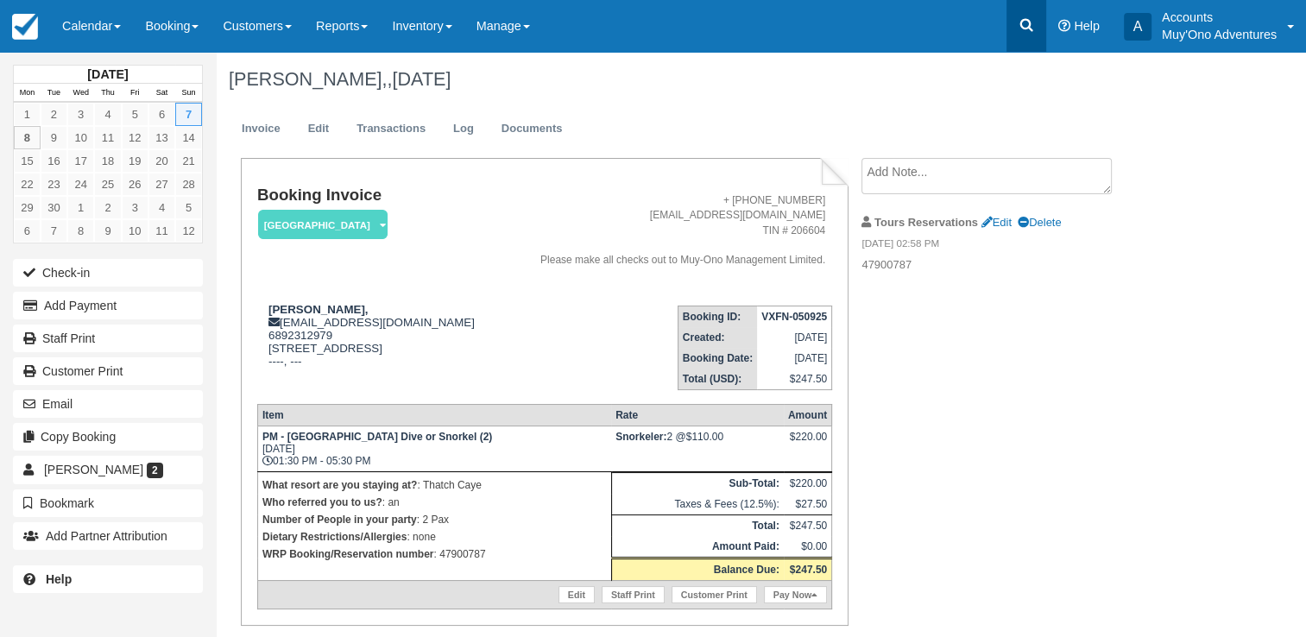
click at [1018, 24] on icon at bounding box center [1026, 24] width 17 height 17
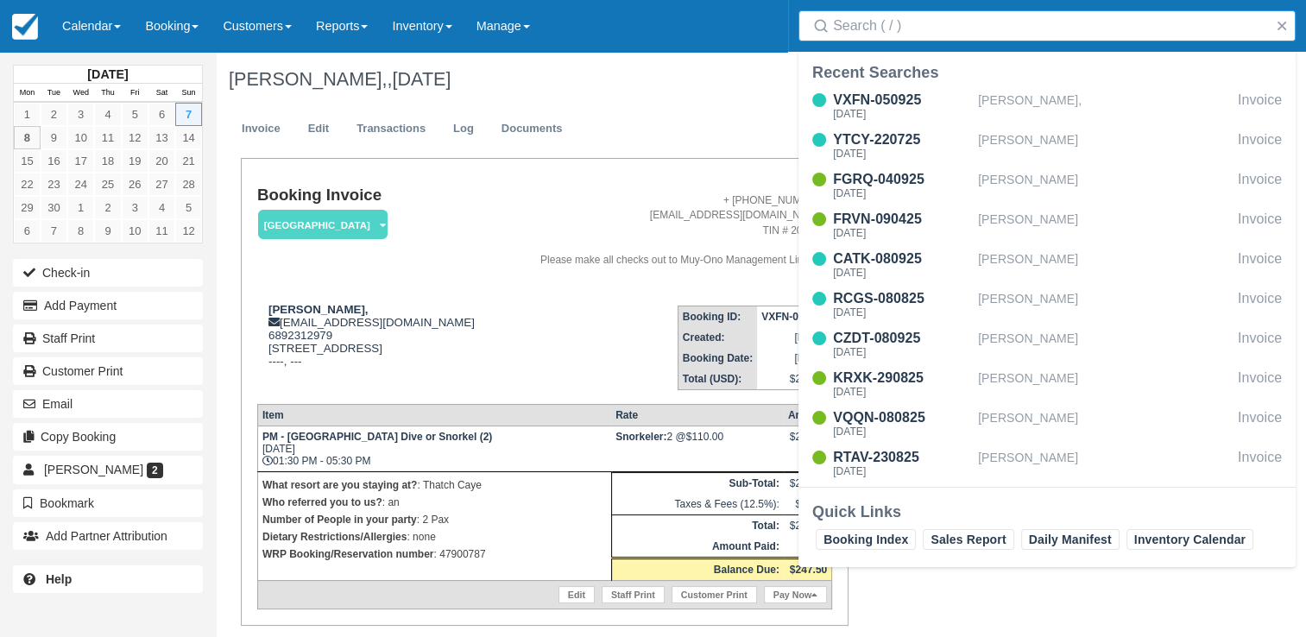
click at [949, 26] on input "Search" at bounding box center [1050, 25] width 435 height 31
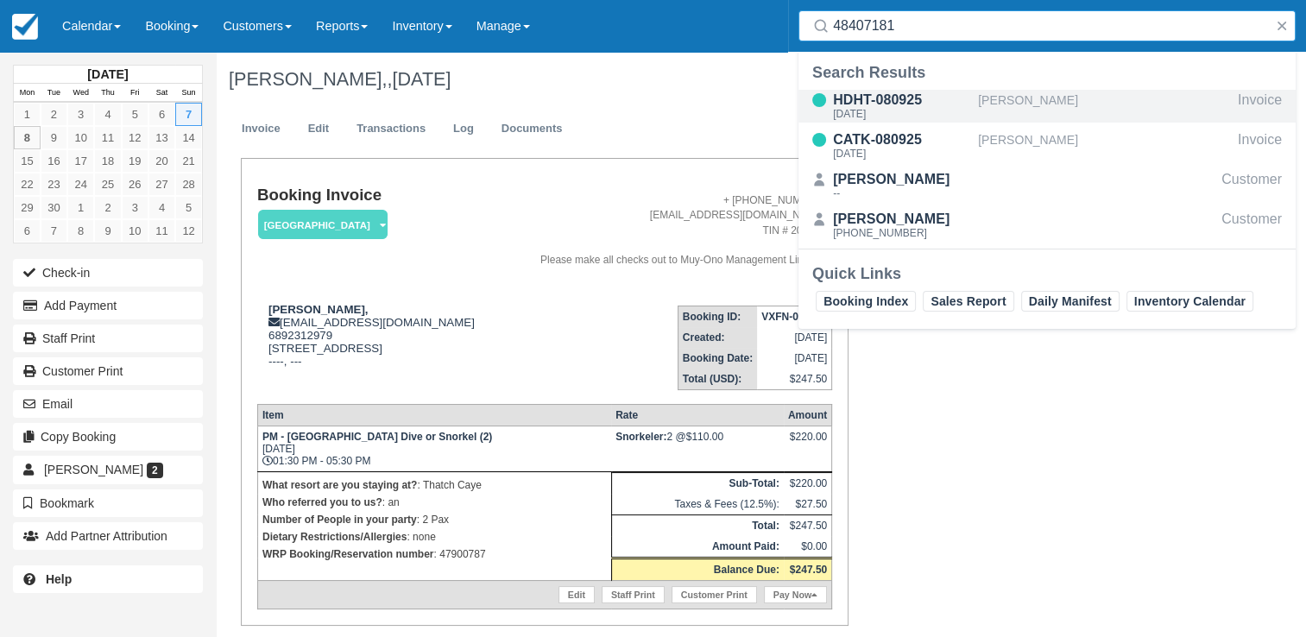
type input "48407181"
click at [908, 95] on div "HDHT-080925" at bounding box center [902, 100] width 138 height 21
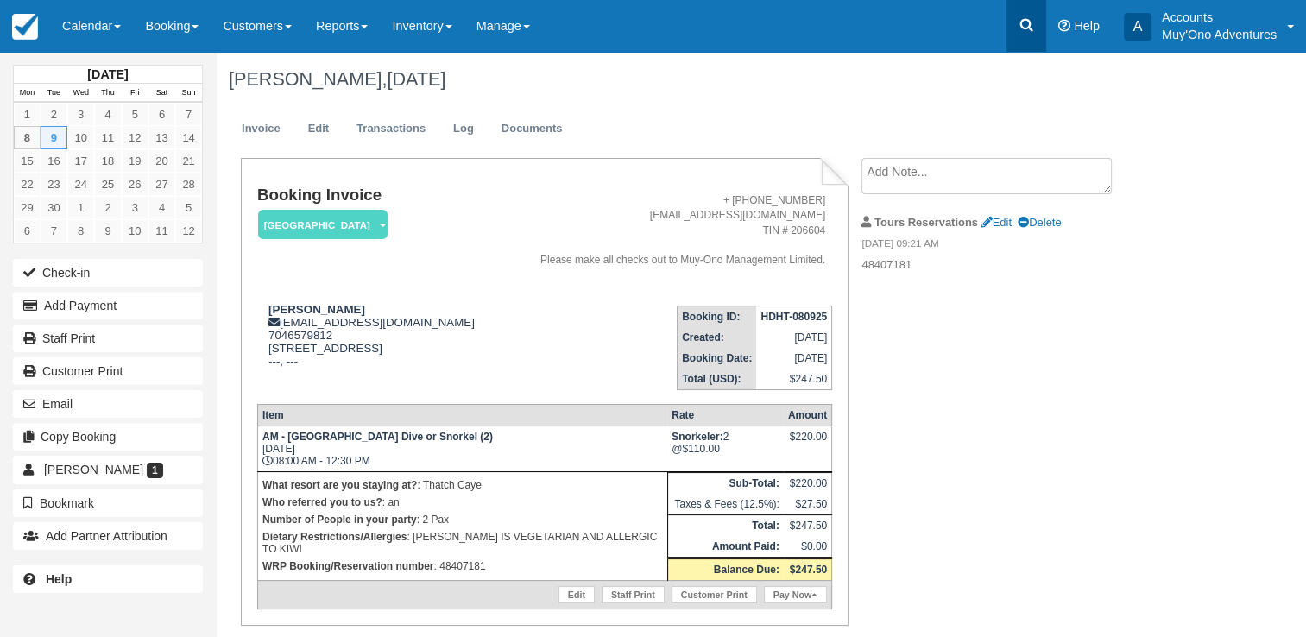
click at [1025, 29] on icon at bounding box center [1026, 25] width 13 height 13
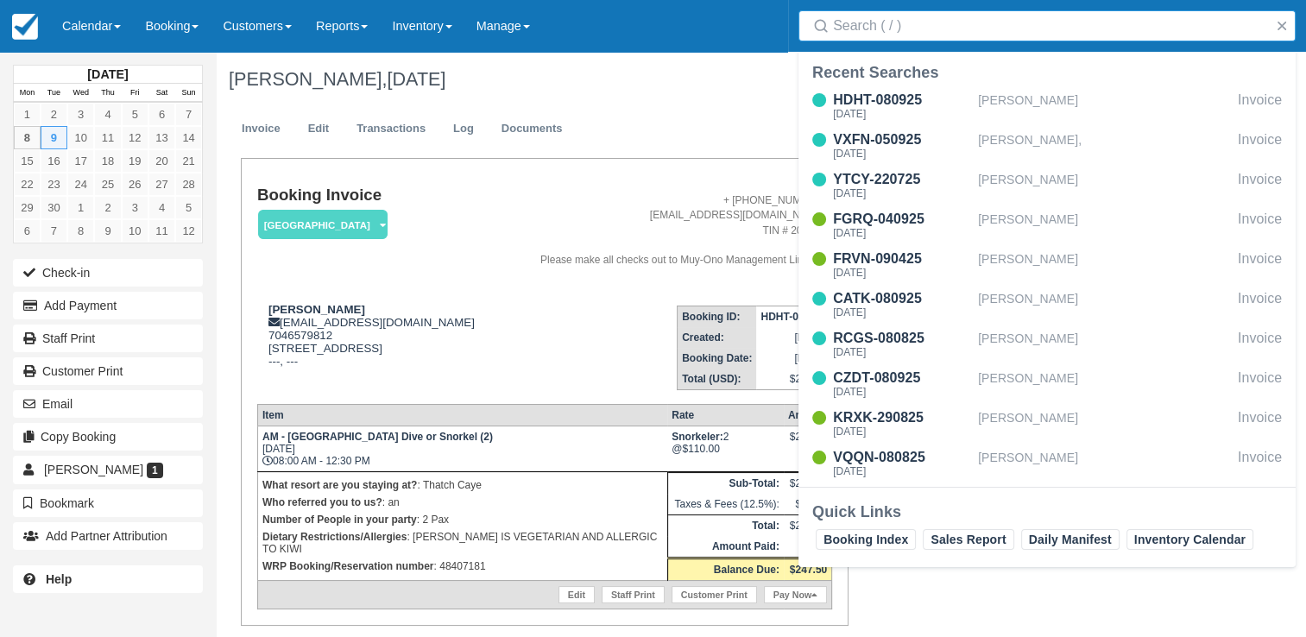
click at [967, 31] on input "Search" at bounding box center [1050, 25] width 435 height 31
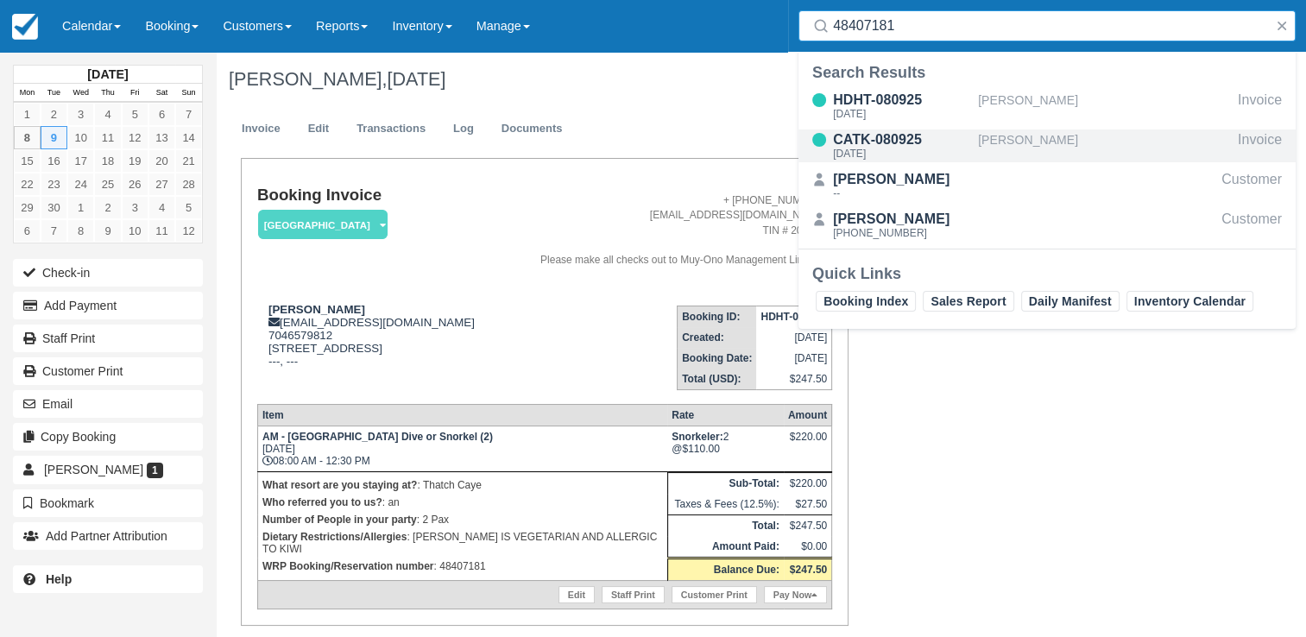
type input "48407181"
click at [946, 148] on div "[DATE]" at bounding box center [902, 153] width 138 height 10
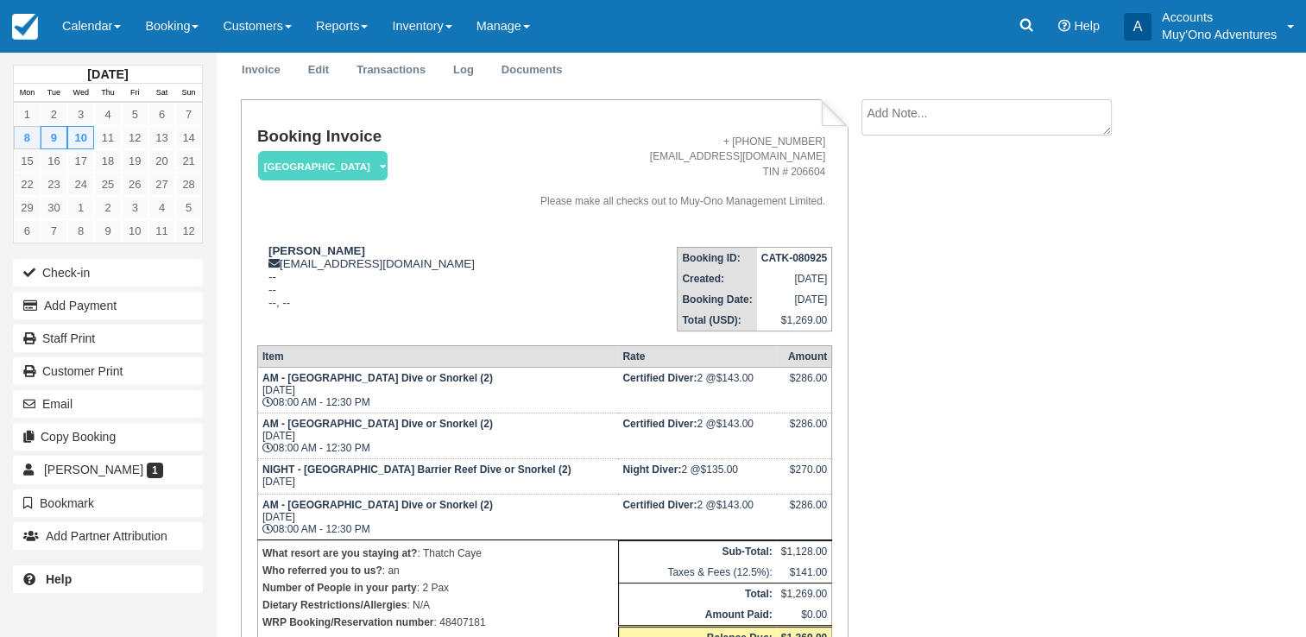
scroll to position [60, 0]
click at [1024, 23] on icon at bounding box center [1026, 24] width 17 height 17
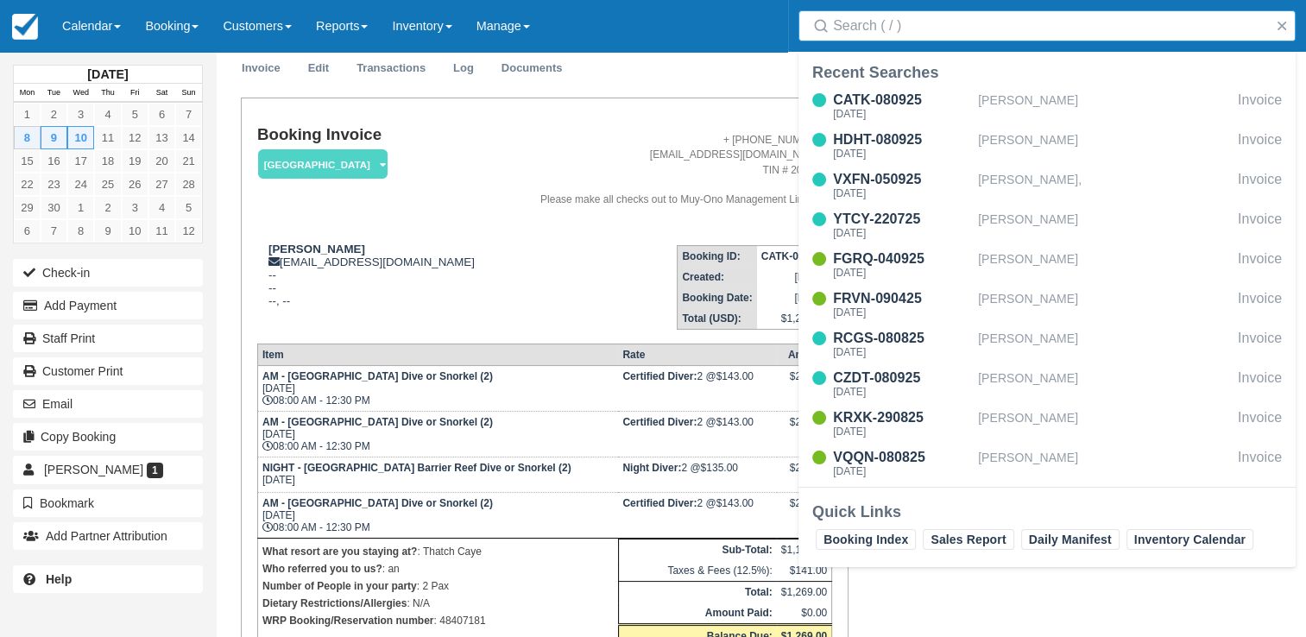
click at [1004, 26] on input "Search" at bounding box center [1050, 25] width 435 height 31
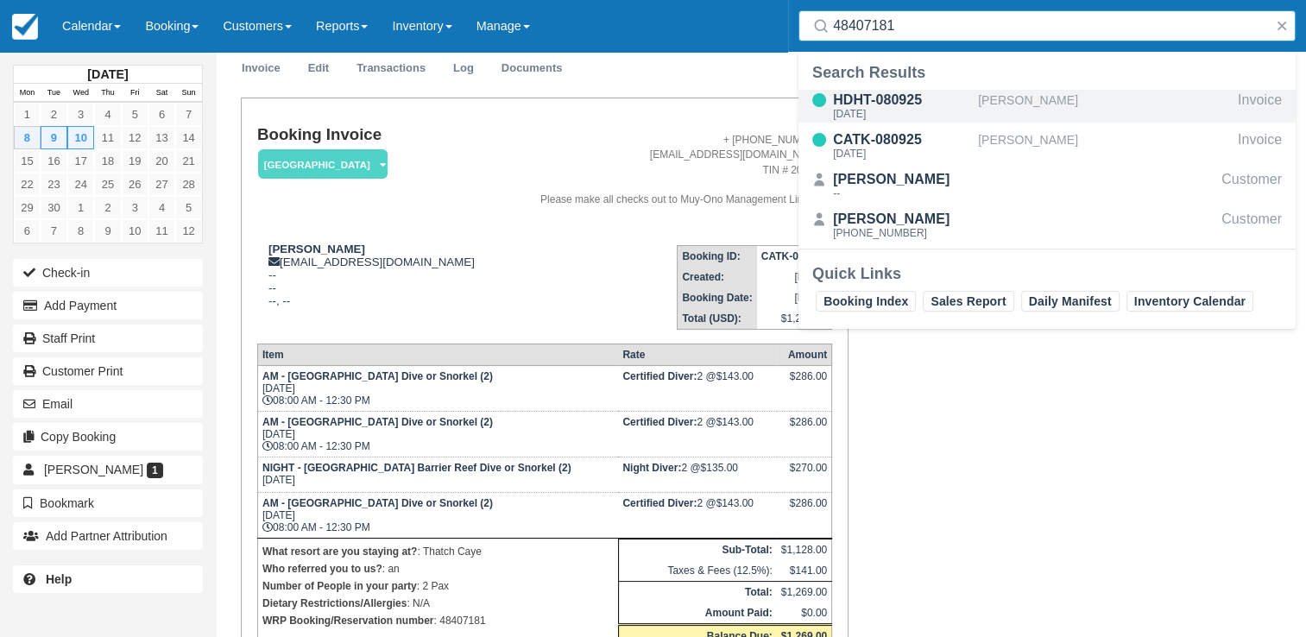
type input "48407181"
click at [949, 111] on div "[DATE]" at bounding box center [902, 114] width 138 height 10
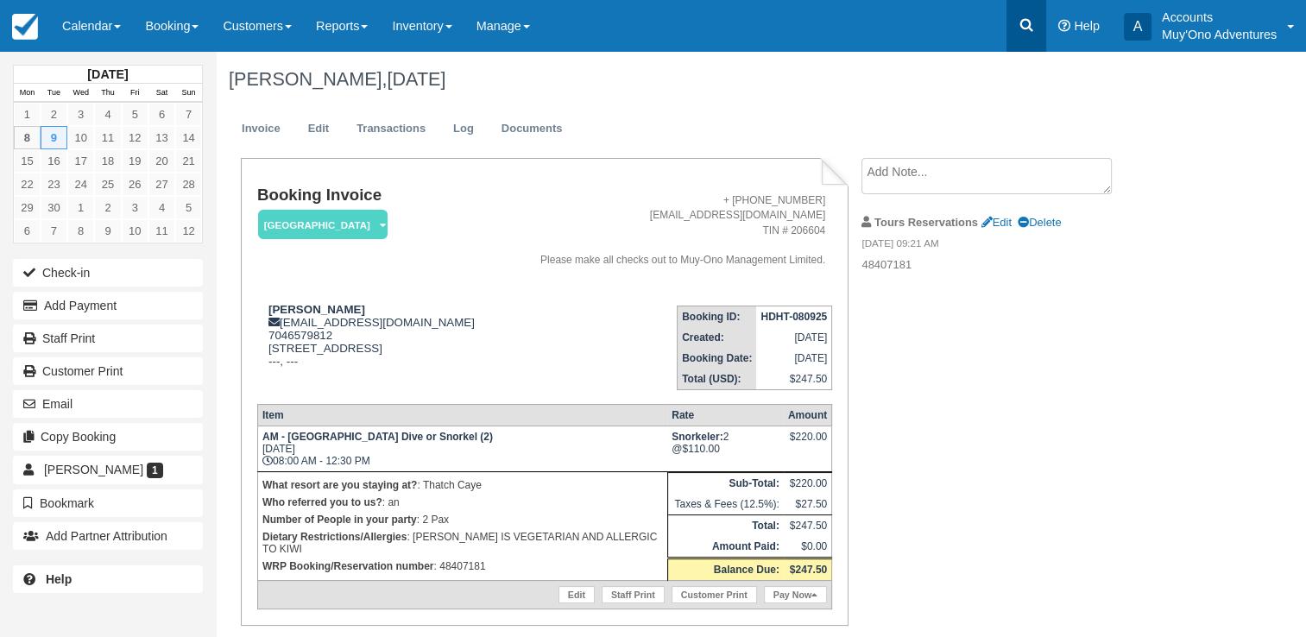
click at [1024, 21] on icon at bounding box center [1026, 24] width 17 height 17
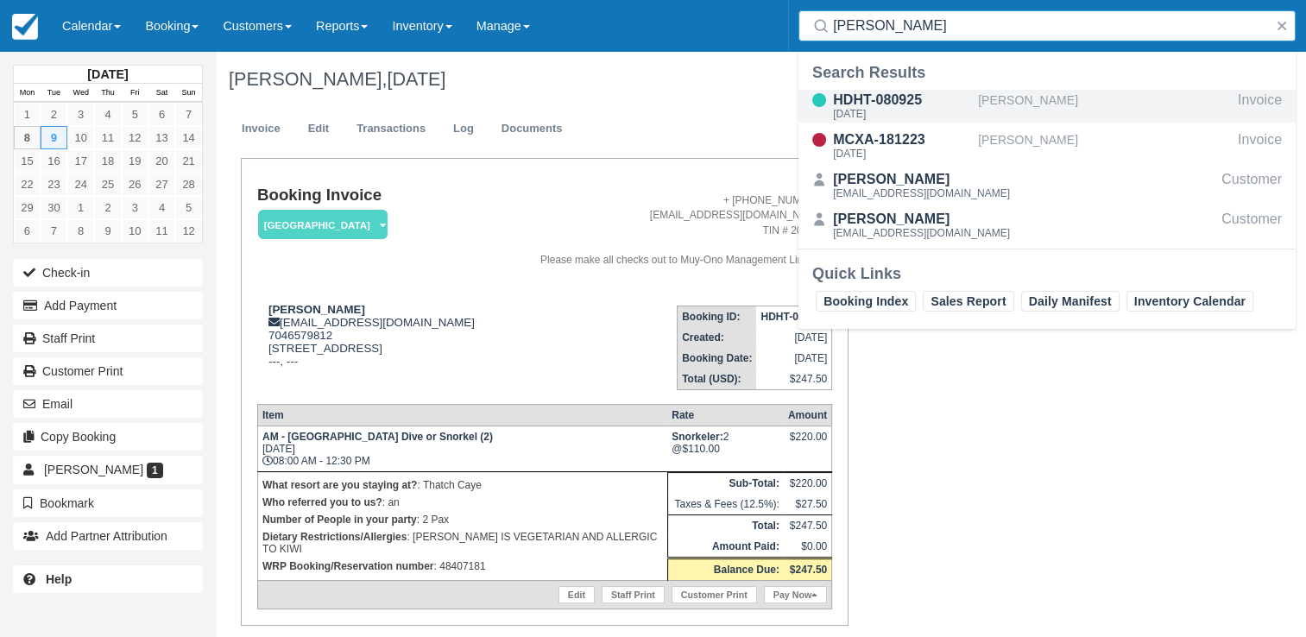
type input "JOHN CRO"
click at [908, 96] on div "HDHT-080925" at bounding box center [902, 100] width 138 height 21
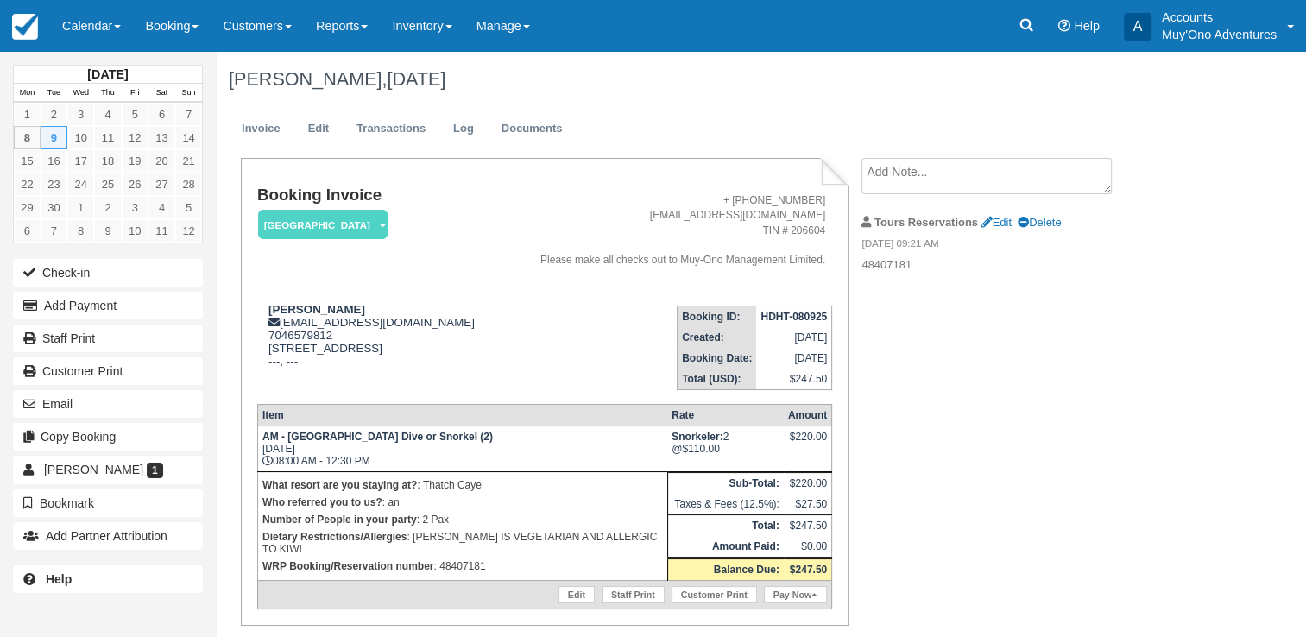
scroll to position [52, 0]
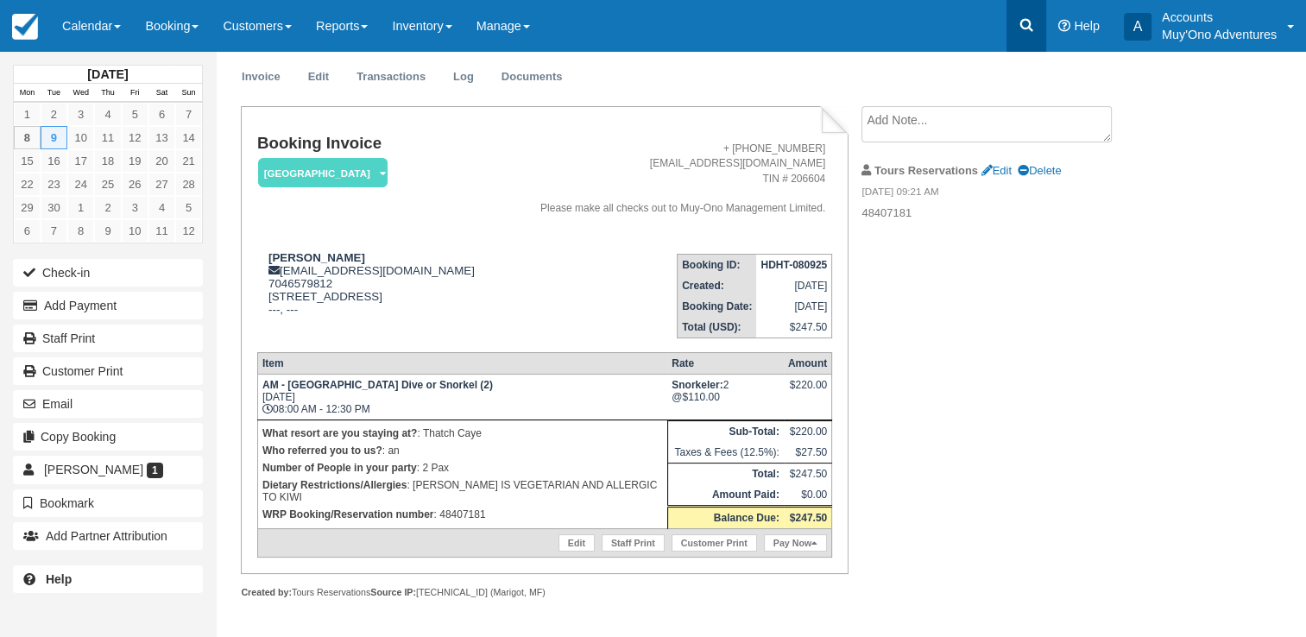
click at [1023, 28] on icon at bounding box center [1026, 25] width 13 height 13
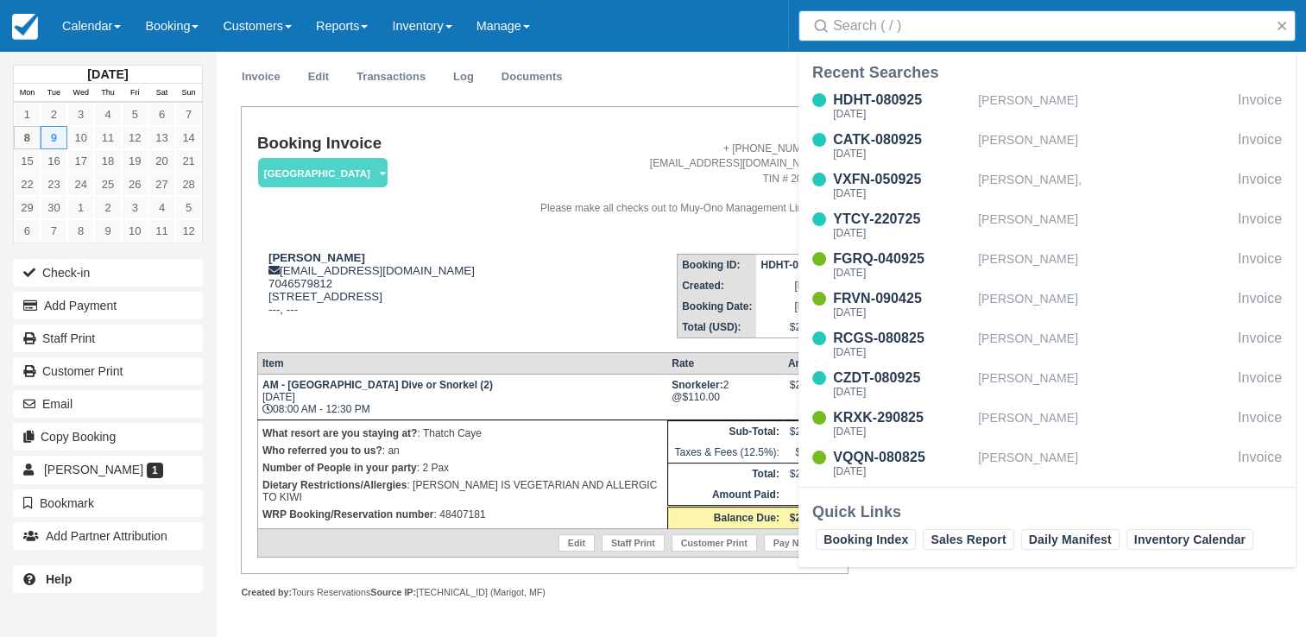
click at [975, 23] on input "Search" at bounding box center [1050, 25] width 435 height 31
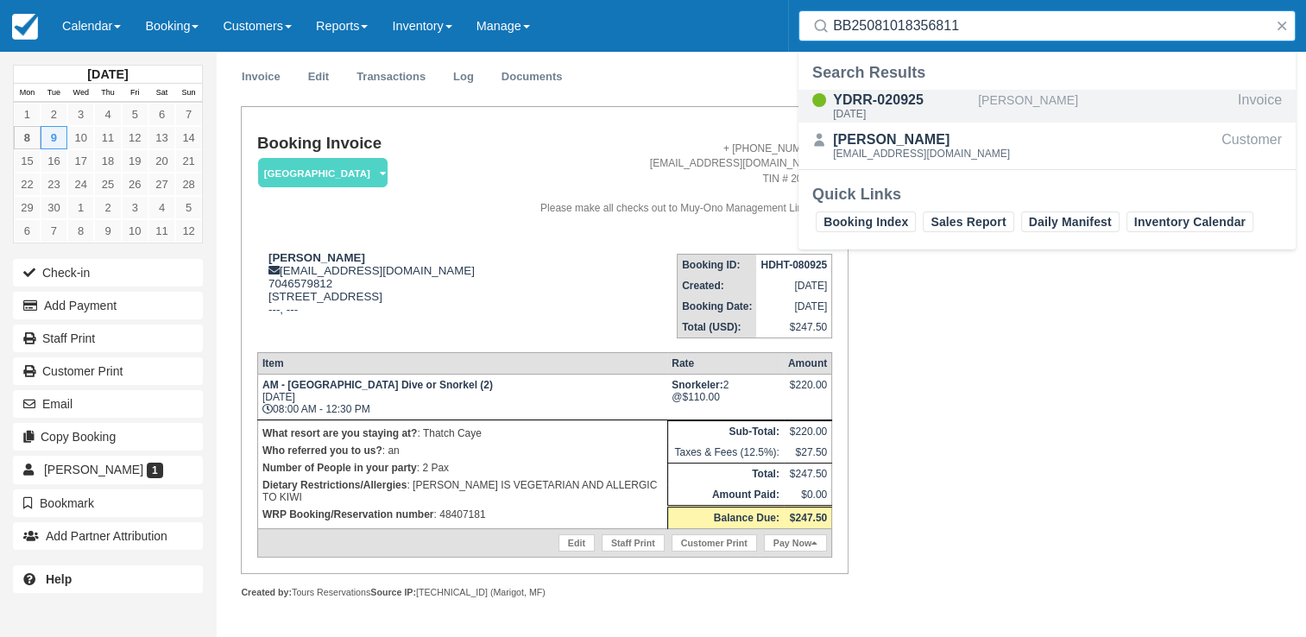
type input "BB25081018356811"
click at [922, 108] on div "YDRR-020925" at bounding box center [902, 100] width 138 height 21
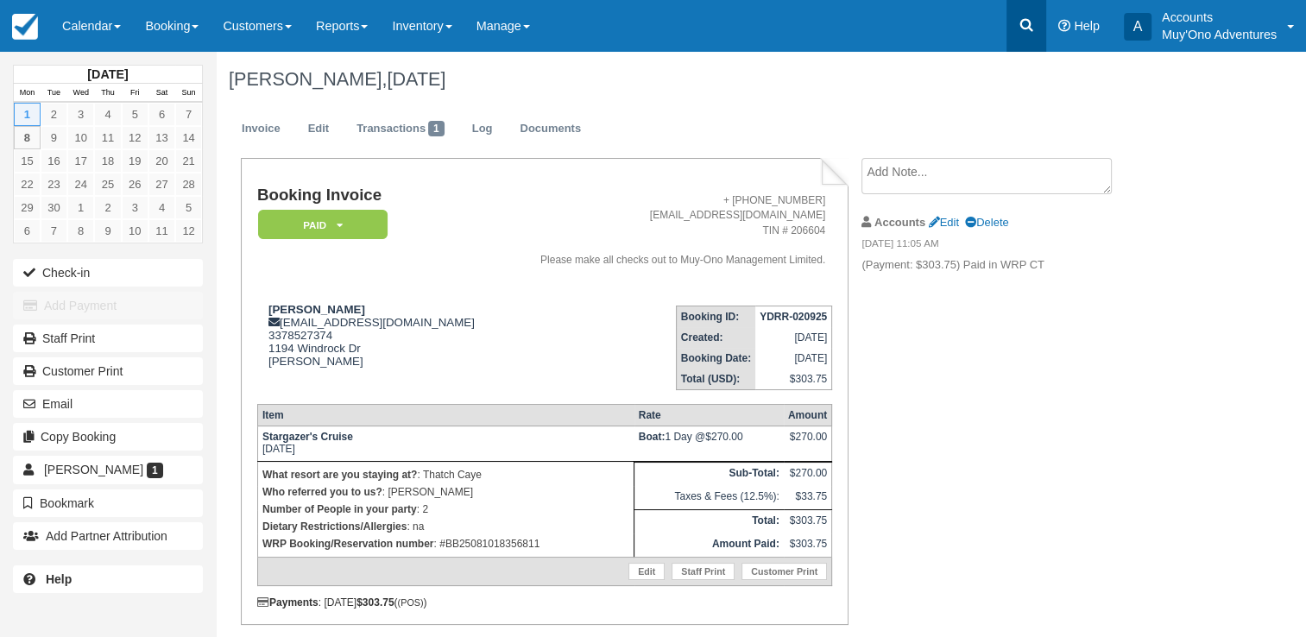
click at [1028, 14] on link at bounding box center [1026, 26] width 40 height 52
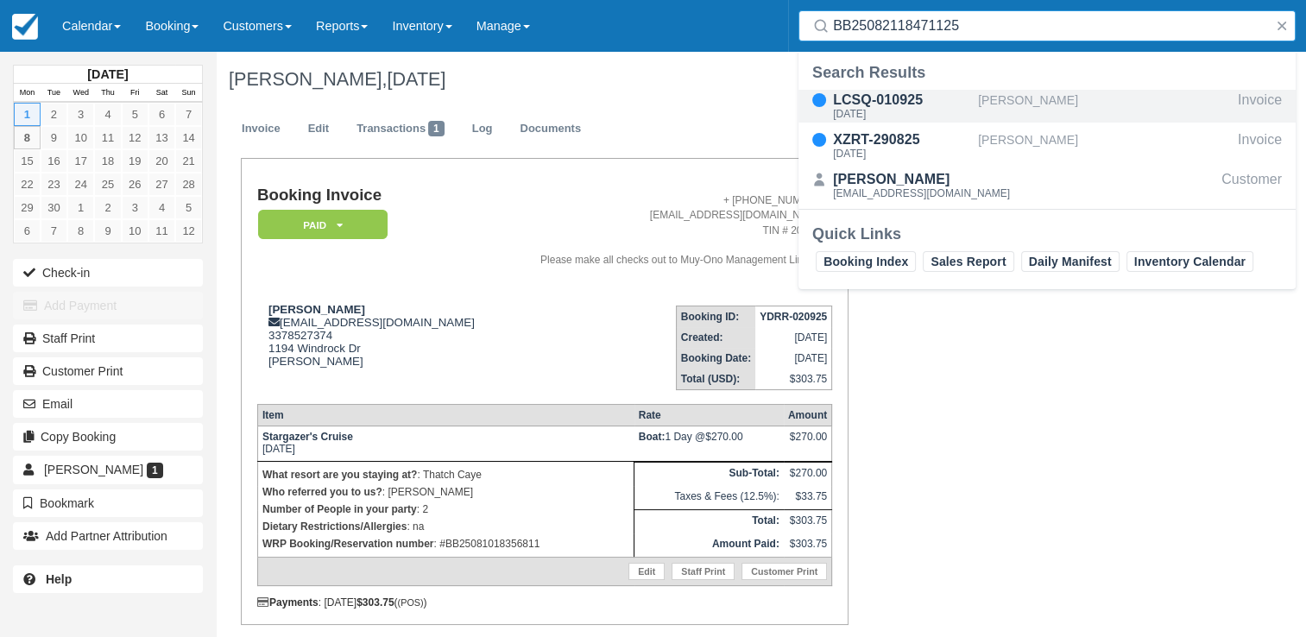
type input "BB25082118471125"
click at [980, 98] on div "[PERSON_NAME]" at bounding box center [1104, 106] width 253 height 33
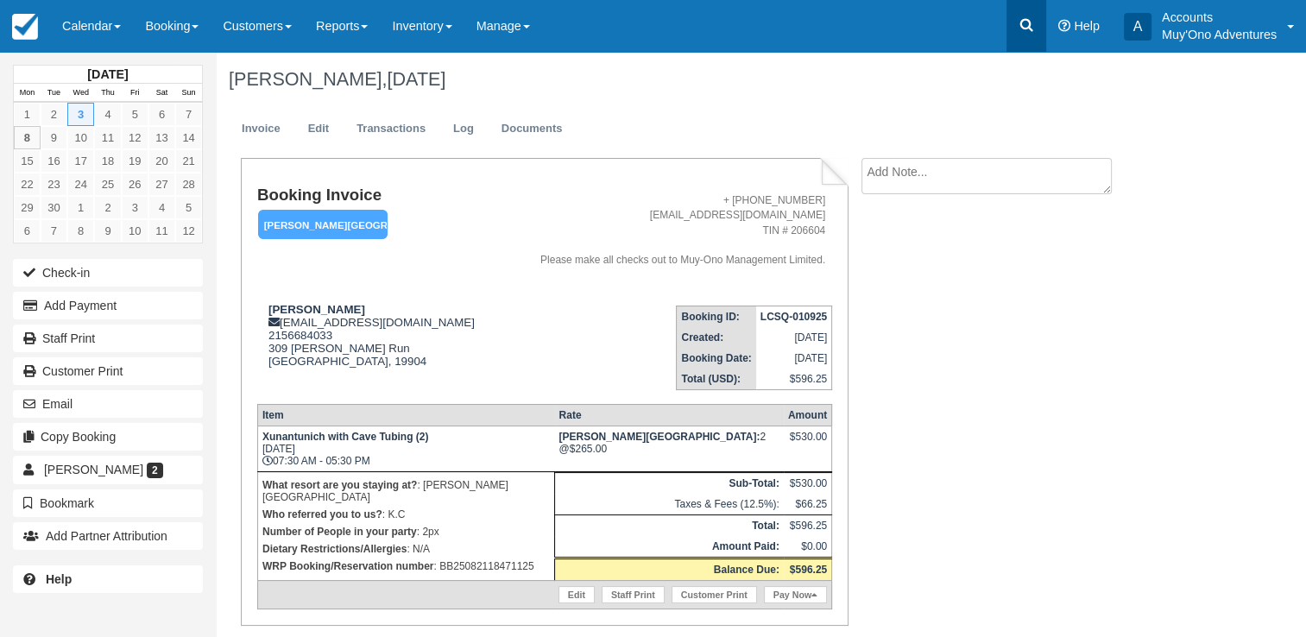
click at [1017, 7] on link at bounding box center [1026, 26] width 40 height 52
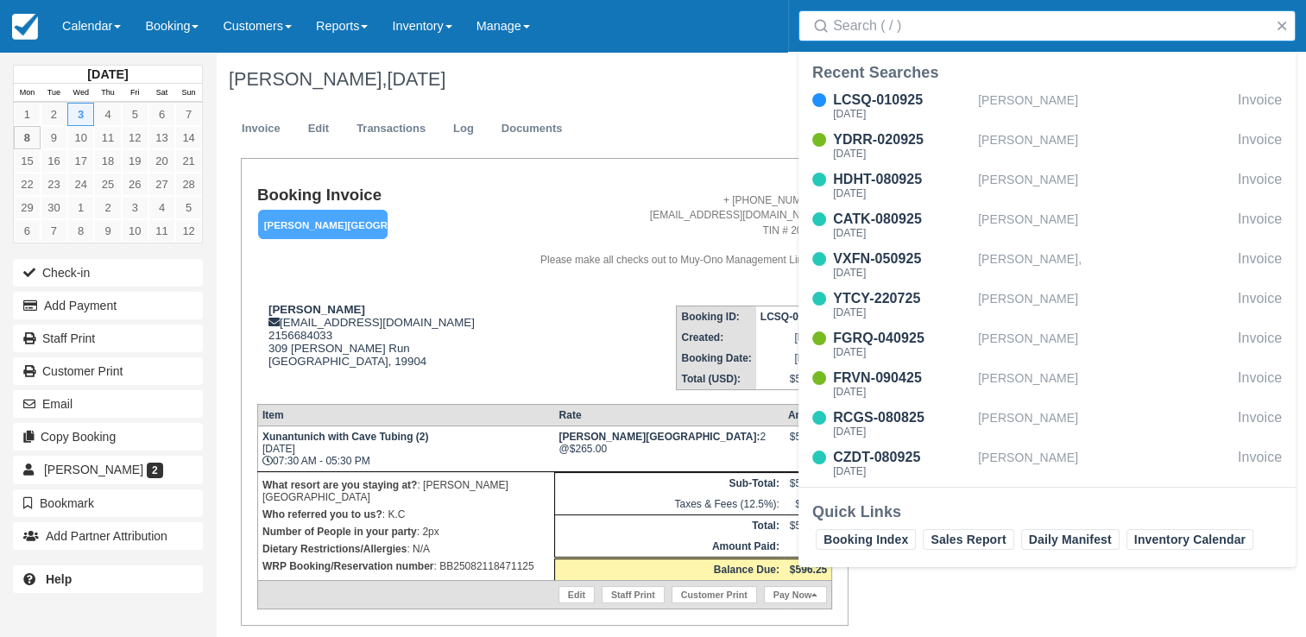
click at [938, 34] on input "Search" at bounding box center [1050, 25] width 435 height 31
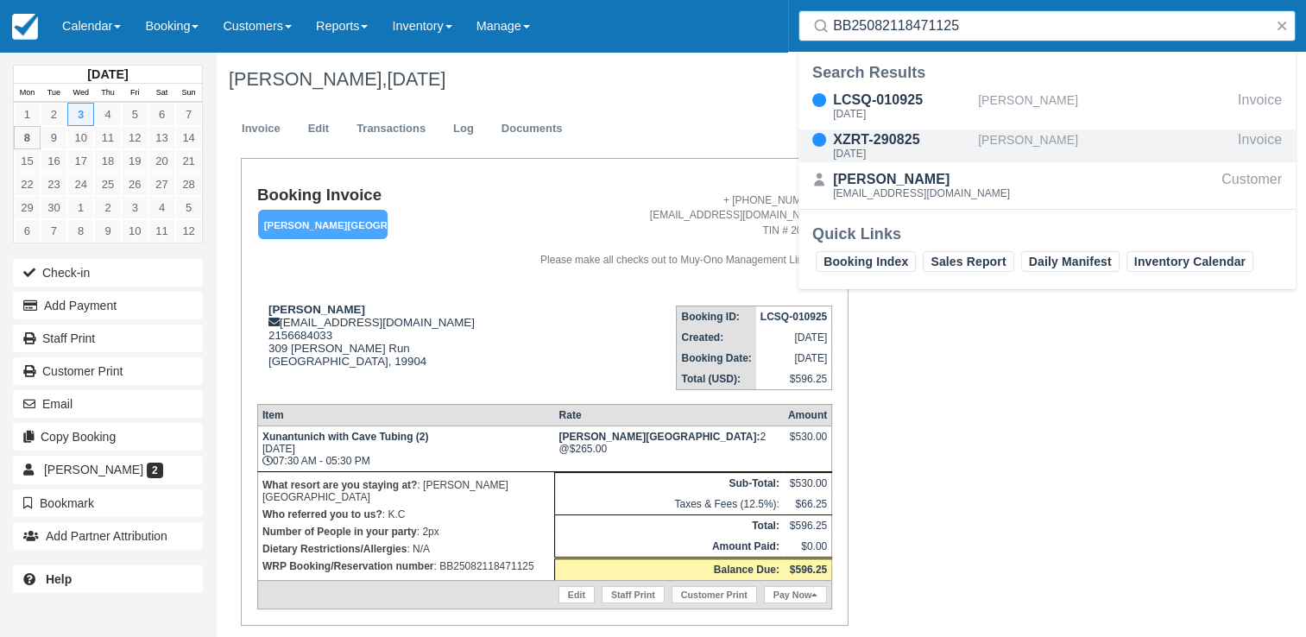
type input "BB25082118471125"
click at [880, 139] on div "XZRT-290825" at bounding box center [902, 139] width 138 height 21
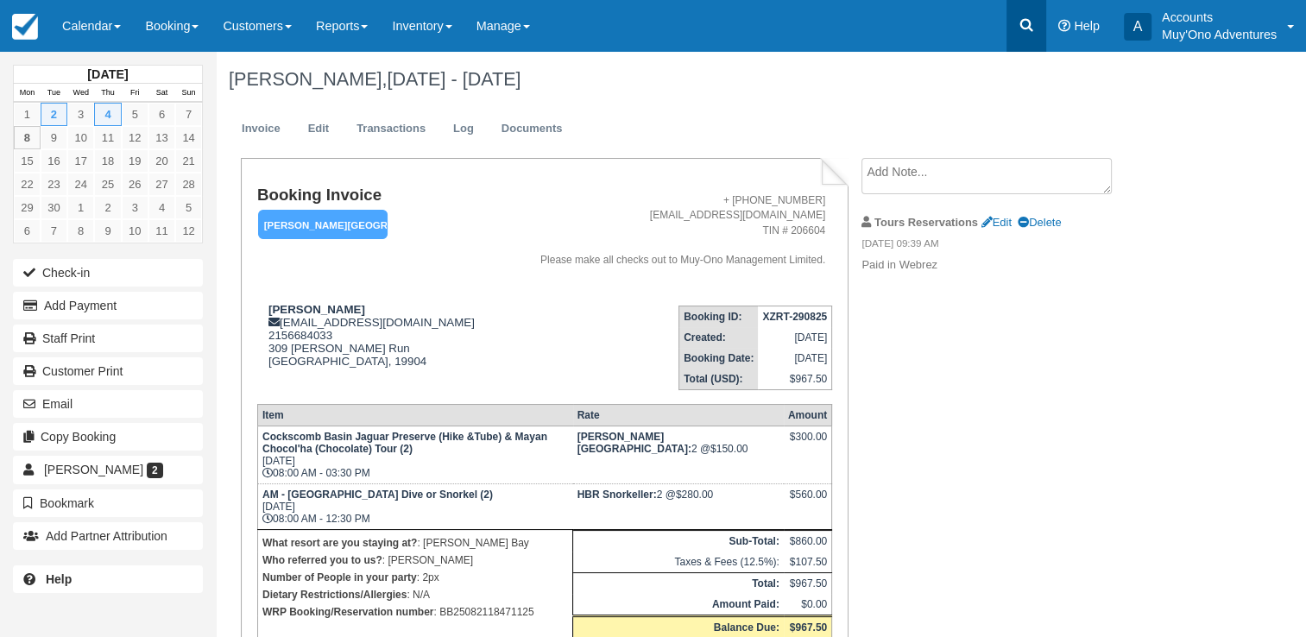
click at [1025, 40] on link at bounding box center [1026, 26] width 40 height 52
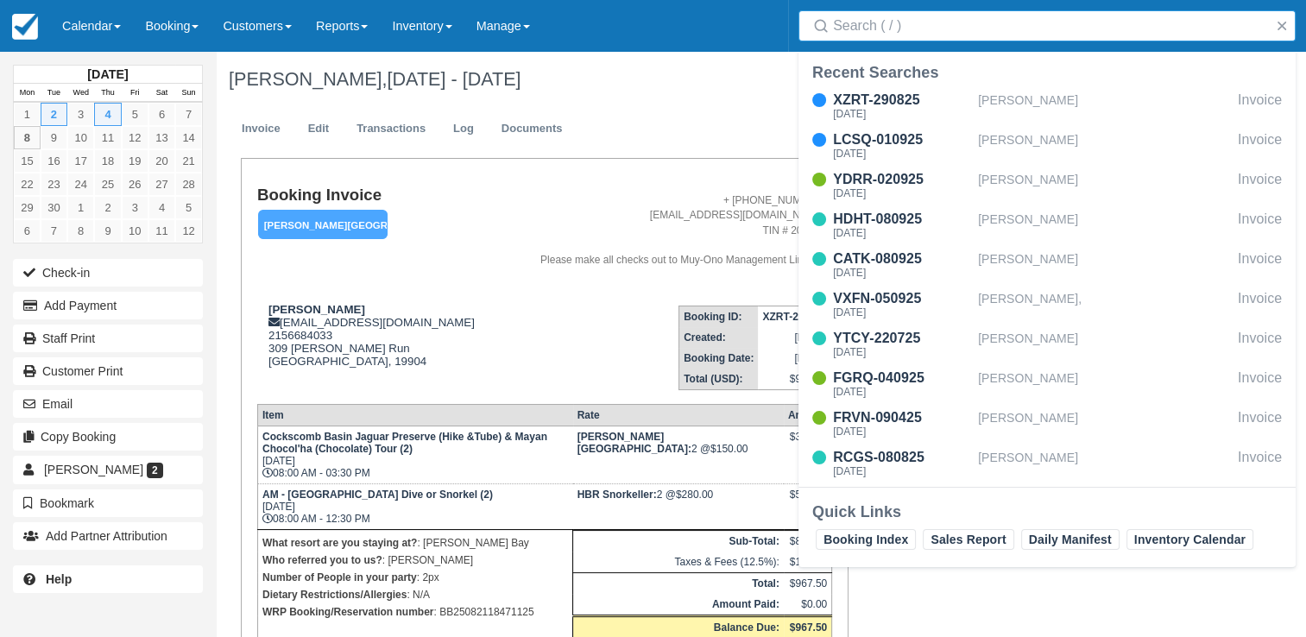
click at [863, 32] on input "Search" at bounding box center [1050, 25] width 435 height 31
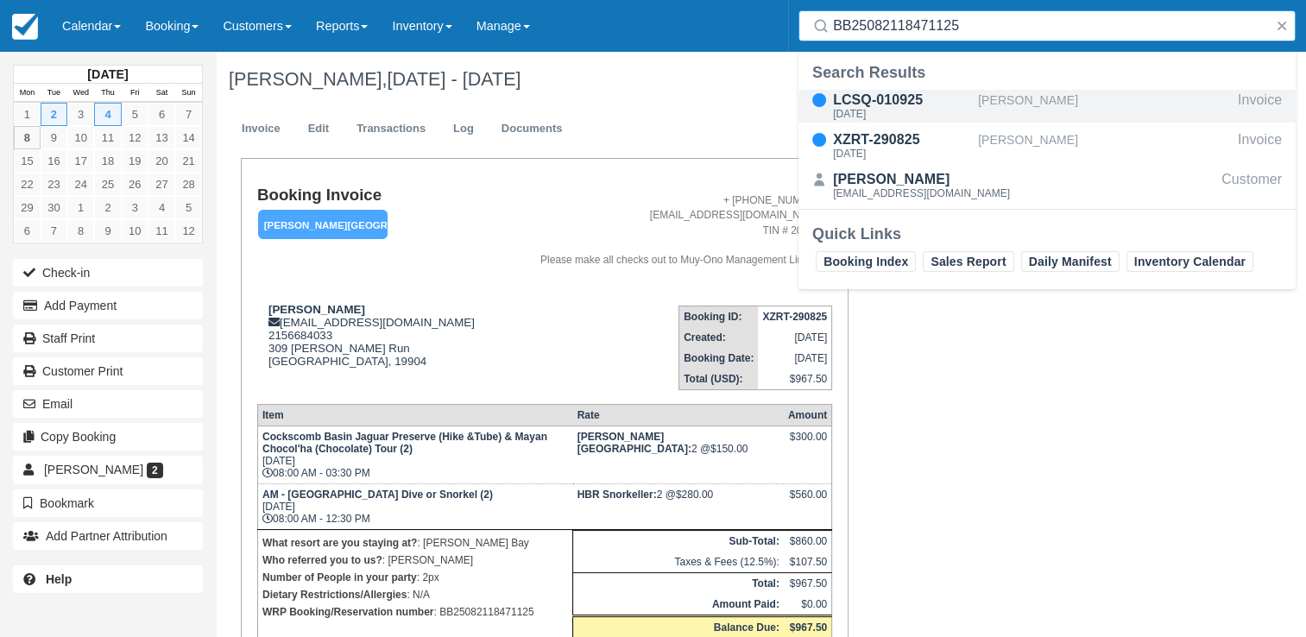
type input "BB25082118471125"
click at [886, 101] on div "LCSQ-010925" at bounding box center [902, 100] width 138 height 21
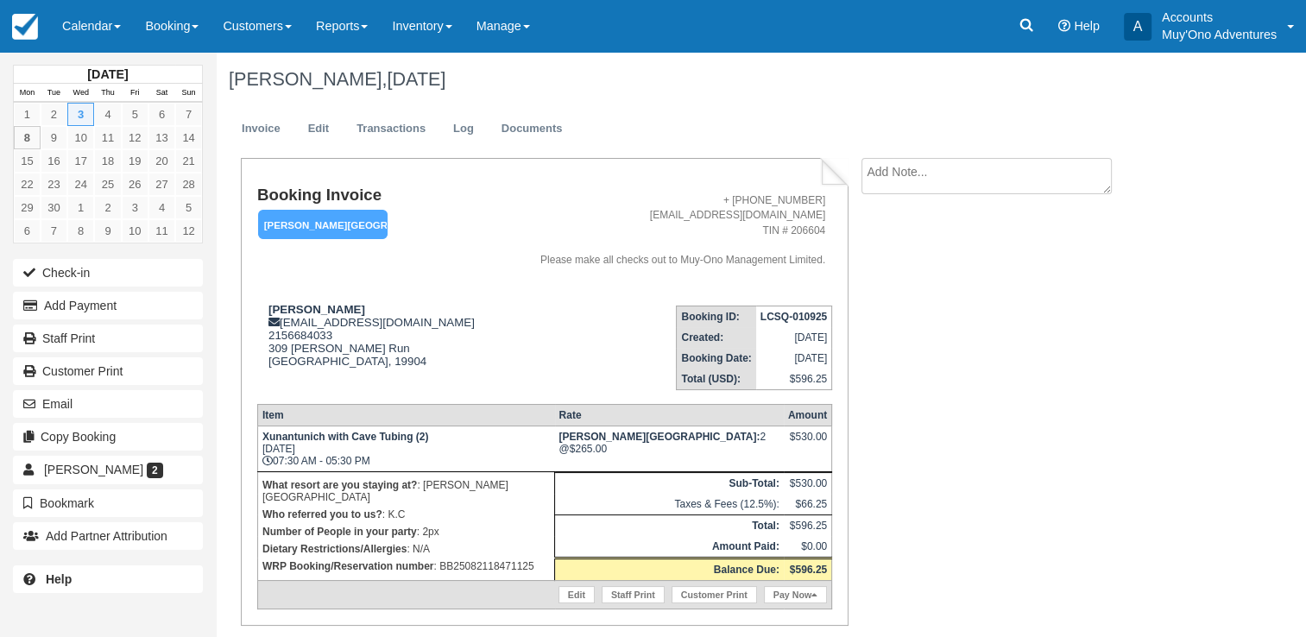
click at [794, 312] on strong "LCSQ-010925" at bounding box center [793, 317] width 66 height 12
click at [787, 312] on strong "LCSQ-010925" at bounding box center [793, 317] width 66 height 12
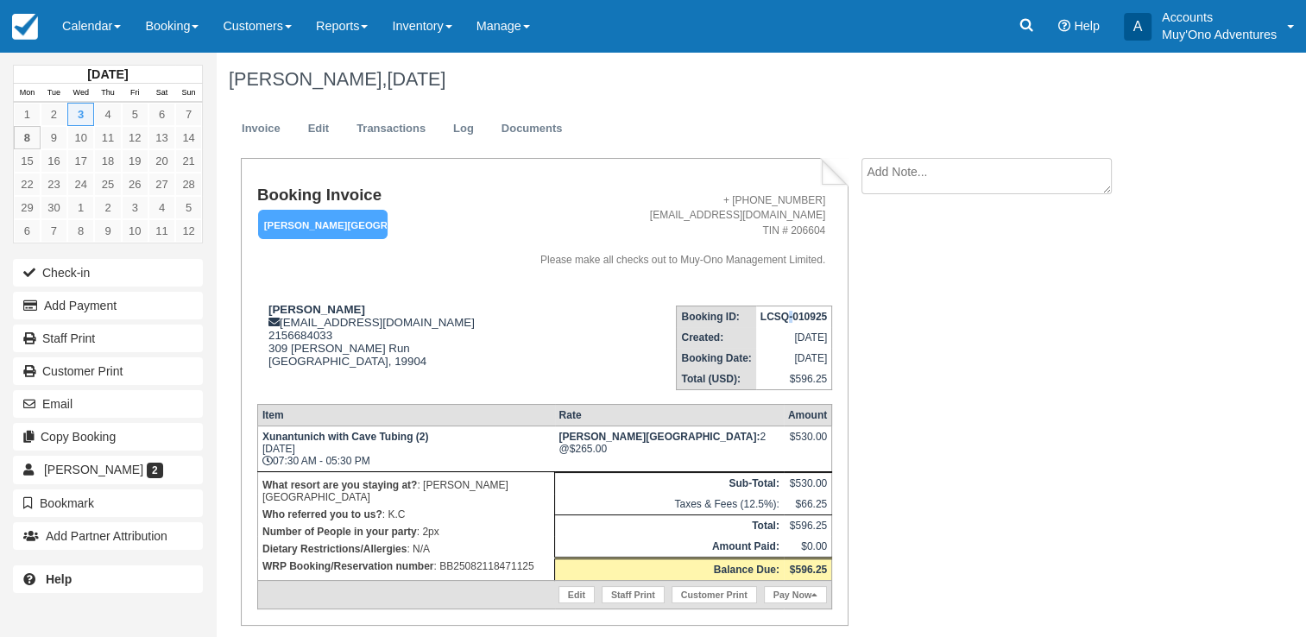
click at [787, 312] on strong "LCSQ-010925" at bounding box center [793, 317] width 66 height 12
copy tbody "LCSQ-010925"
drag, startPoint x: 262, startPoint y: 438, endPoint x: 425, endPoint y: 446, distance: 162.5
click at [425, 443] on strong "Xunantunich with Cave Tubing (2)" at bounding box center [345, 437] width 166 height 12
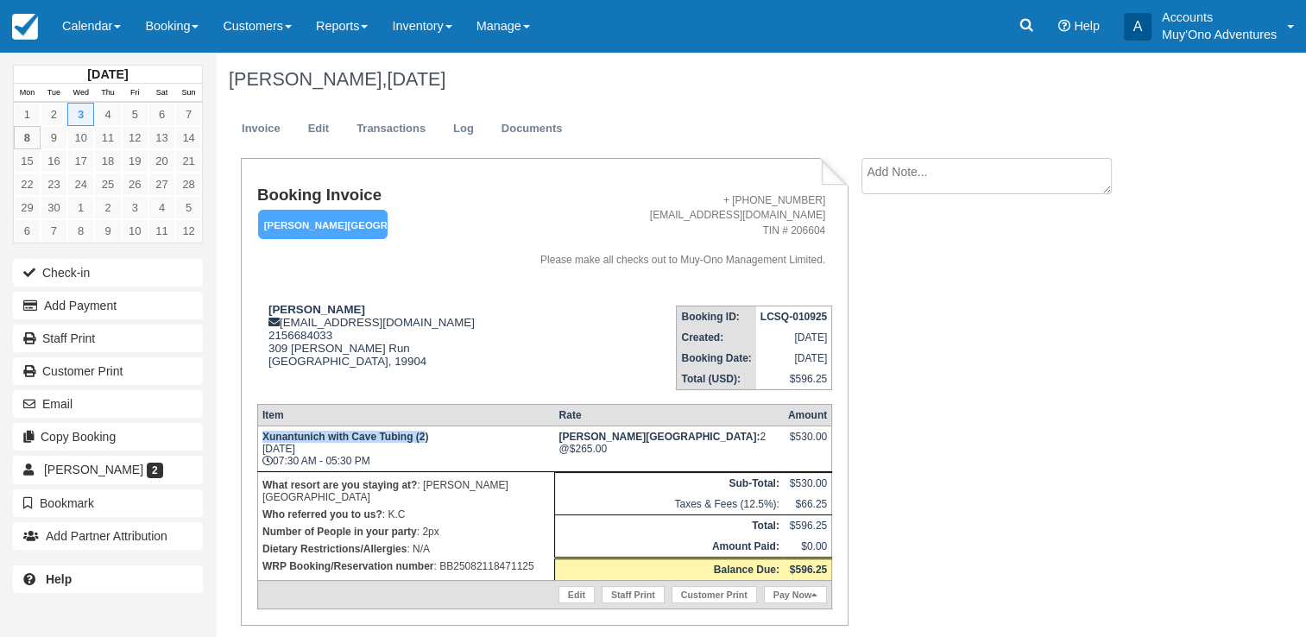
copy strong "Xunantunich with Cave Tubing (2"
click at [1029, 22] on icon at bounding box center [1026, 25] width 13 height 13
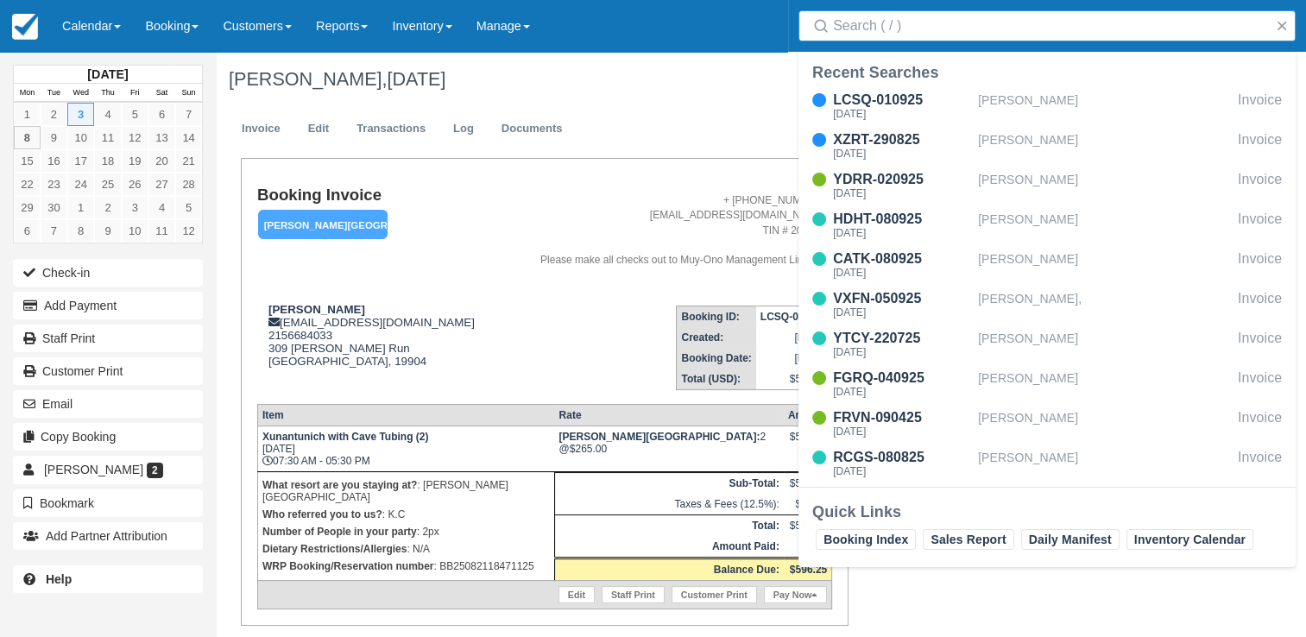
click at [879, 24] on input "Search" at bounding box center [1050, 25] width 435 height 31
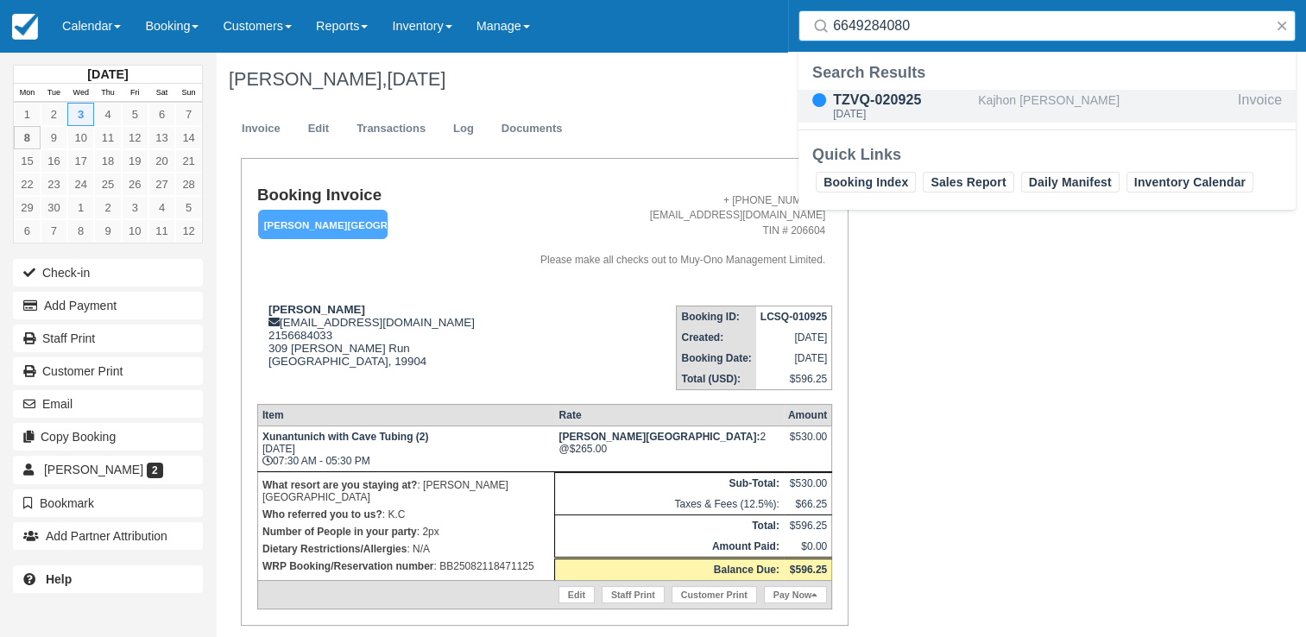
type input "6649284080"
click at [929, 91] on div "TZVQ-020925" at bounding box center [902, 100] width 138 height 21
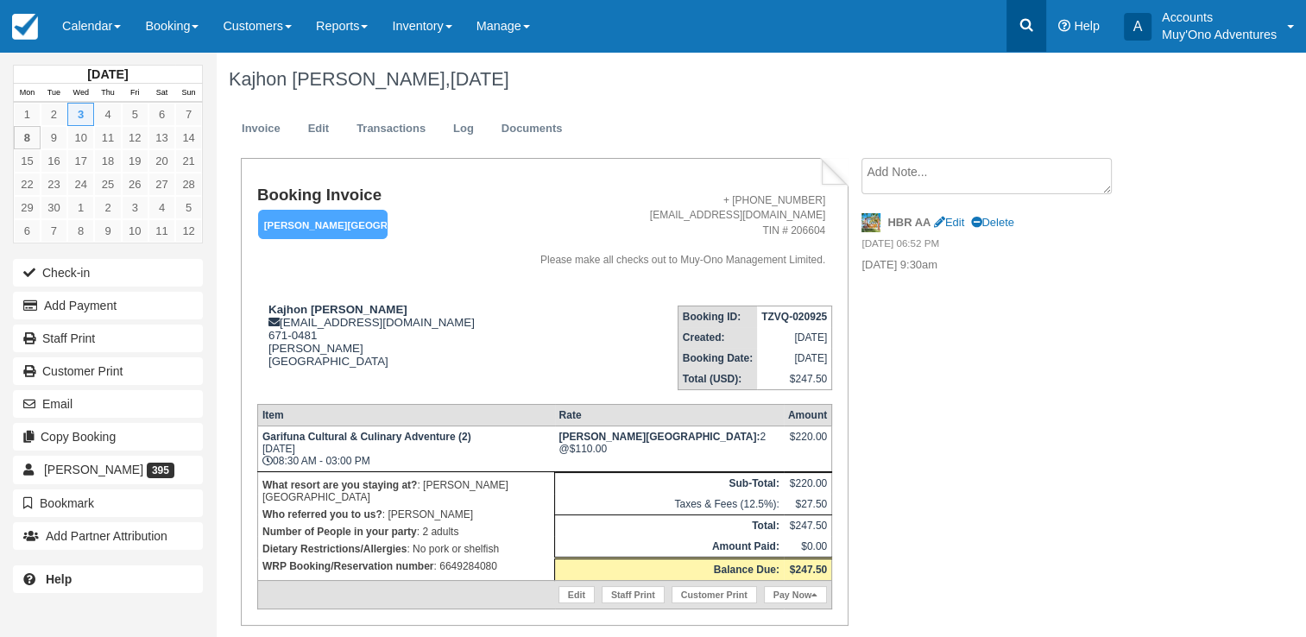
click at [1031, 23] on icon at bounding box center [1026, 24] width 17 height 17
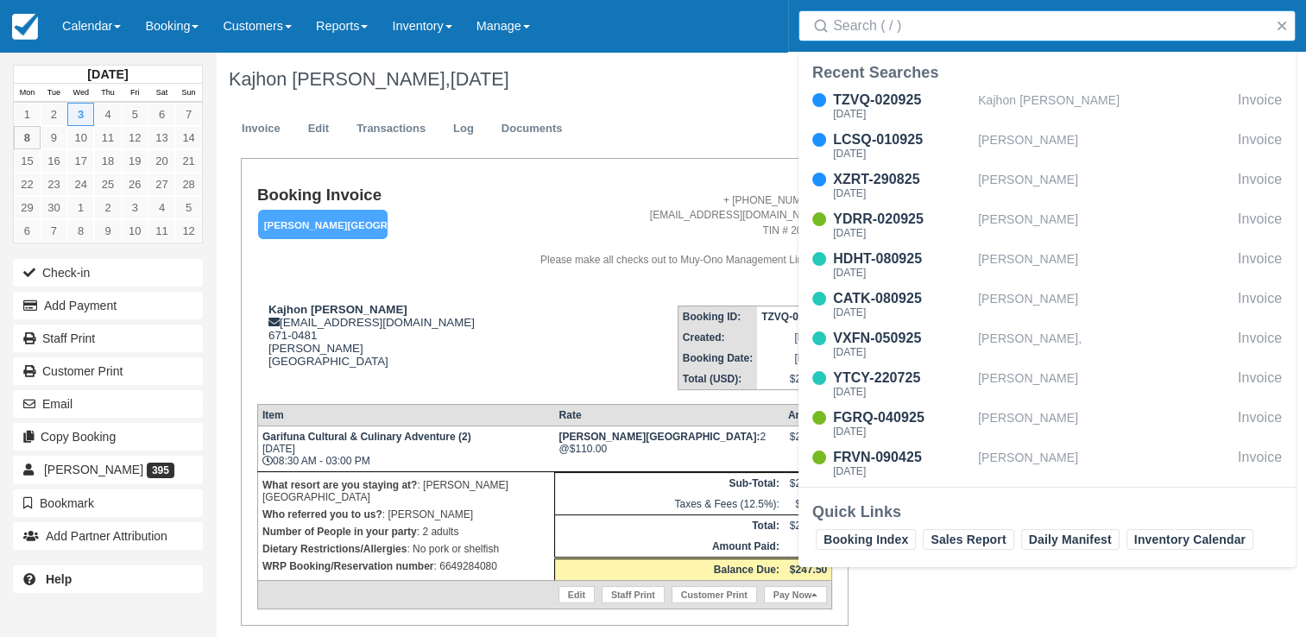
click at [937, 35] on input "Search" at bounding box center [1050, 25] width 435 height 31
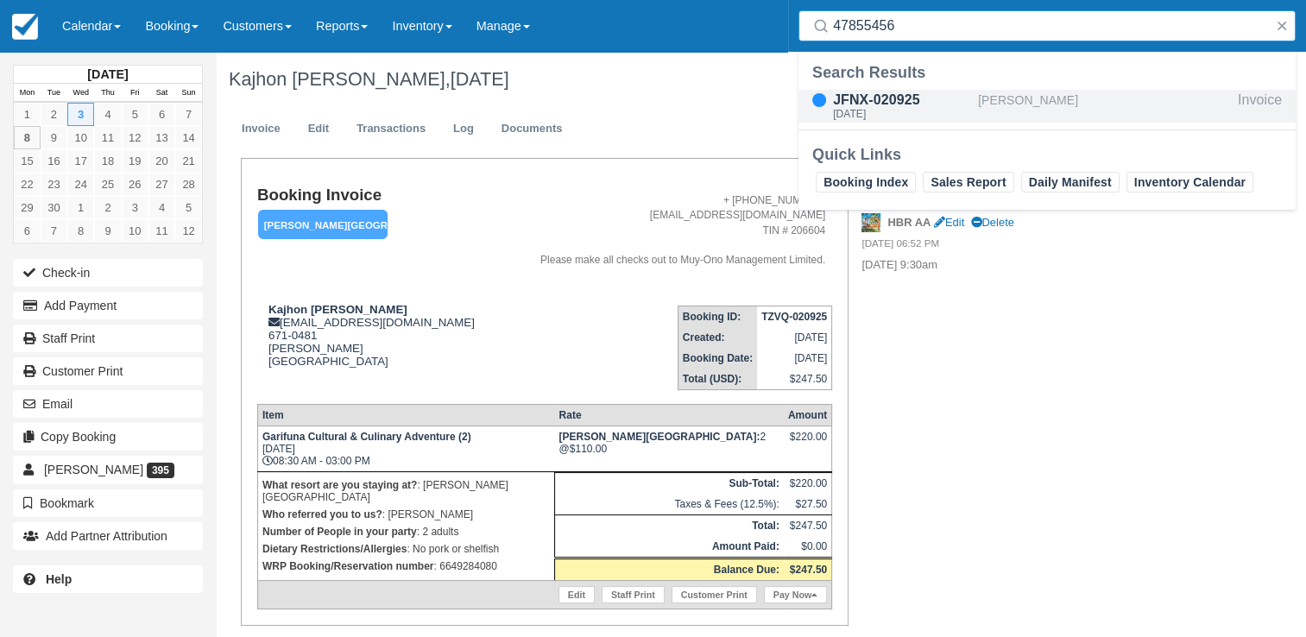
type input "47855456"
click at [881, 102] on div "JFNX-020925" at bounding box center [902, 100] width 138 height 21
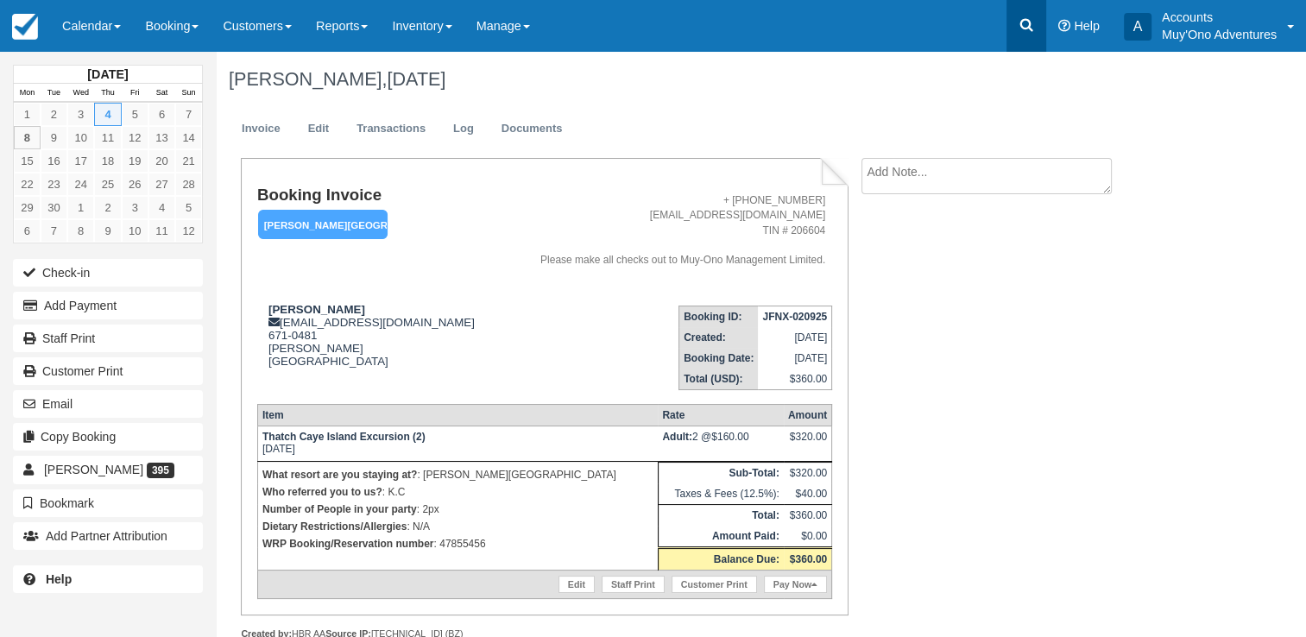
click at [1032, 26] on icon at bounding box center [1026, 24] width 17 height 17
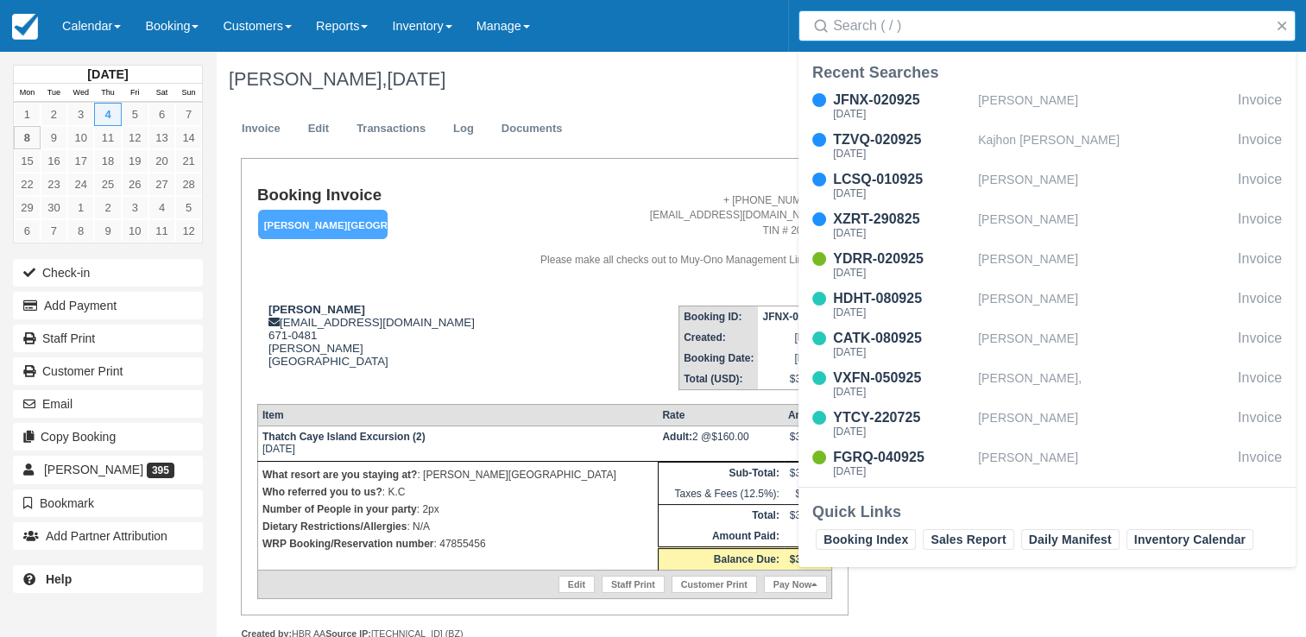
click at [879, 27] on input "Search" at bounding box center [1050, 25] width 435 height 31
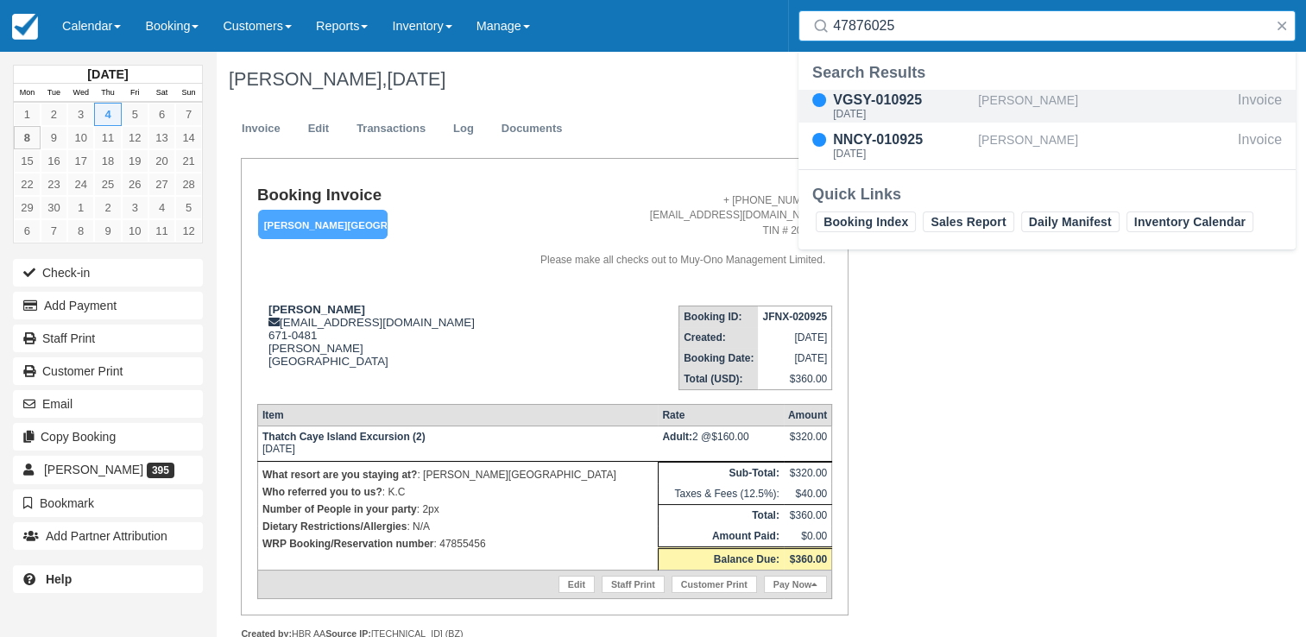
type input "47876025"
click at [929, 106] on div "VGSY-010925" at bounding box center [902, 100] width 138 height 21
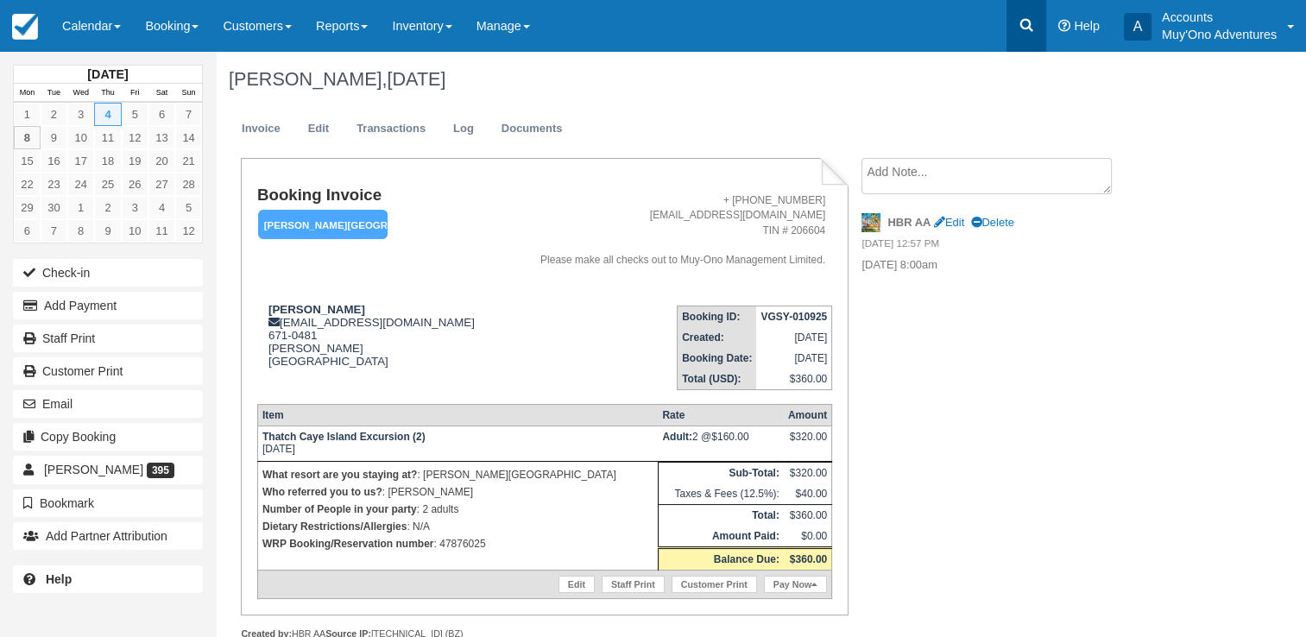
click at [1030, 22] on icon at bounding box center [1026, 25] width 13 height 13
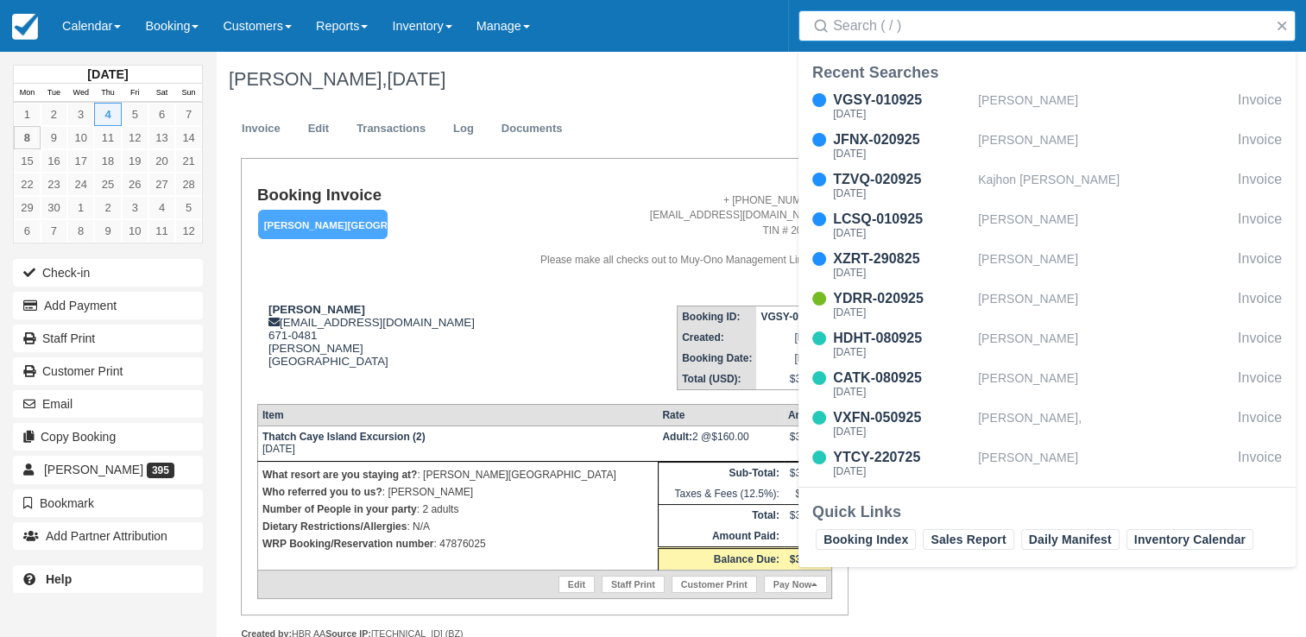
click at [875, 19] on input "Search" at bounding box center [1050, 25] width 435 height 31
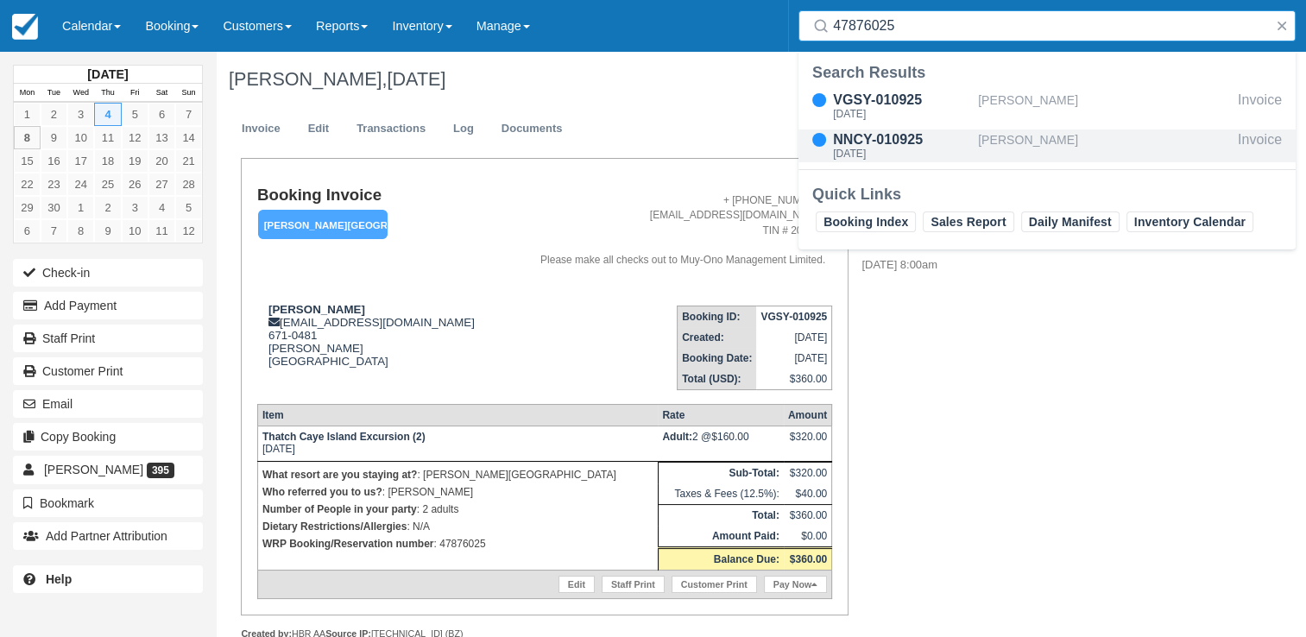
type input "47876025"
click at [923, 138] on div "NNCY-010925" at bounding box center [902, 139] width 138 height 21
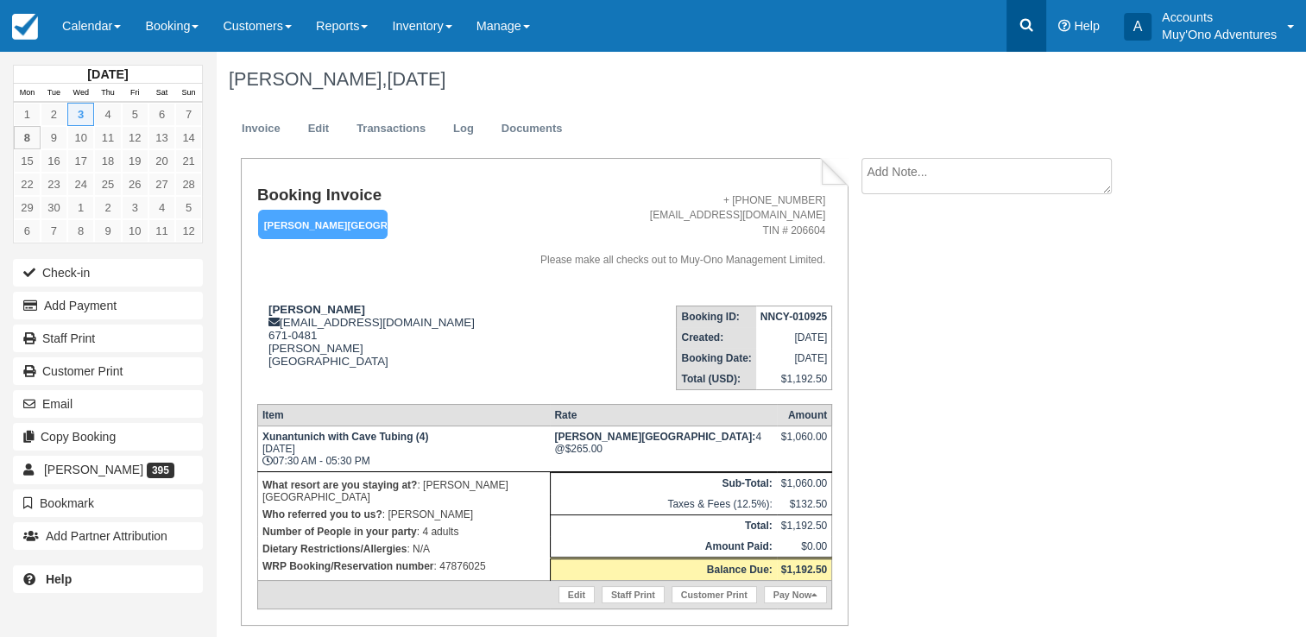
click at [1026, 16] on link at bounding box center [1026, 26] width 40 height 52
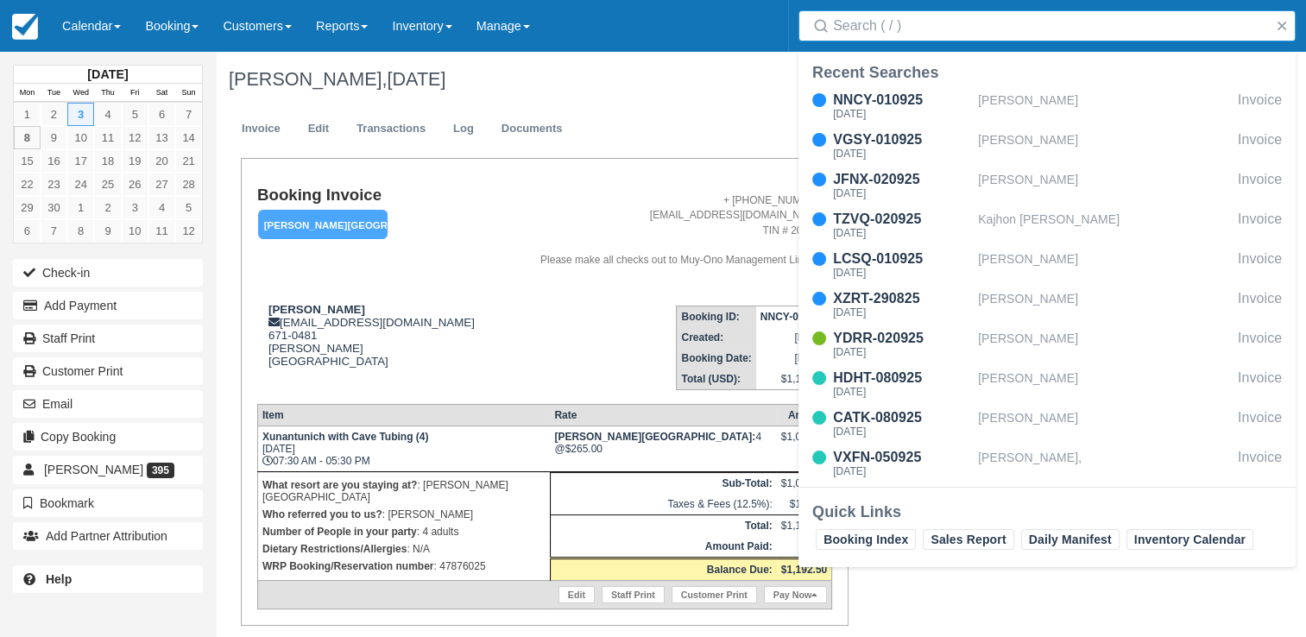
click at [924, 35] on input "Search" at bounding box center [1050, 25] width 435 height 31
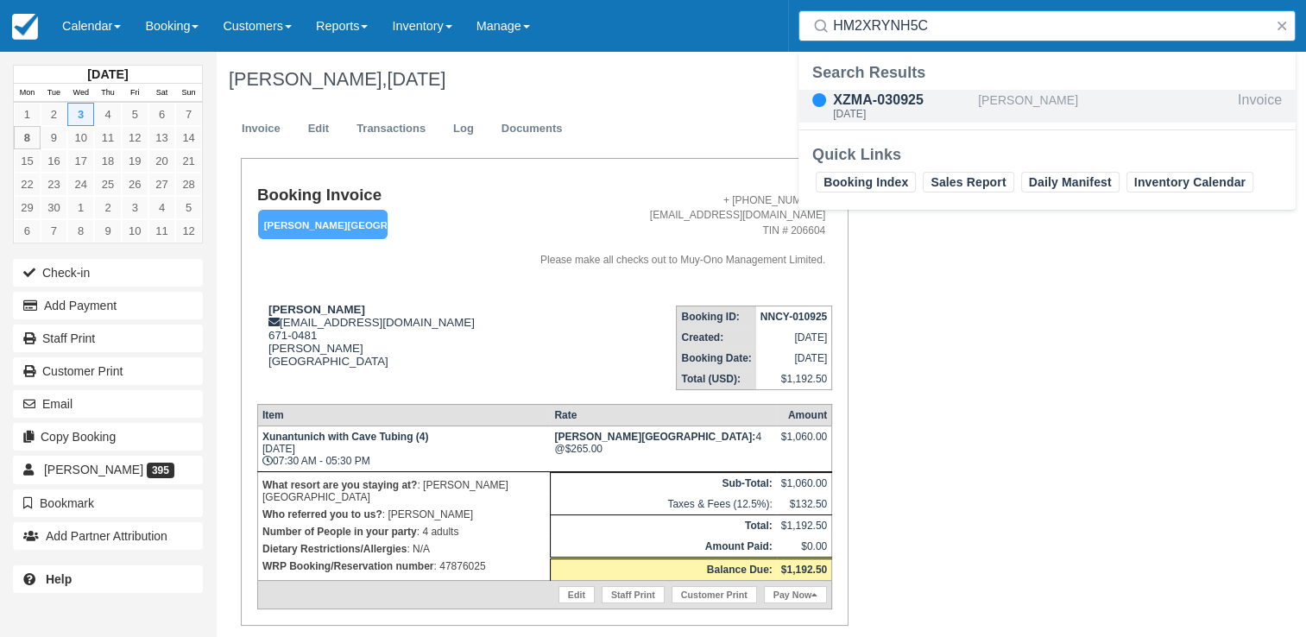
type input "HM2XRYNH5C"
click at [936, 107] on div "XZMA-030925" at bounding box center [902, 100] width 138 height 21
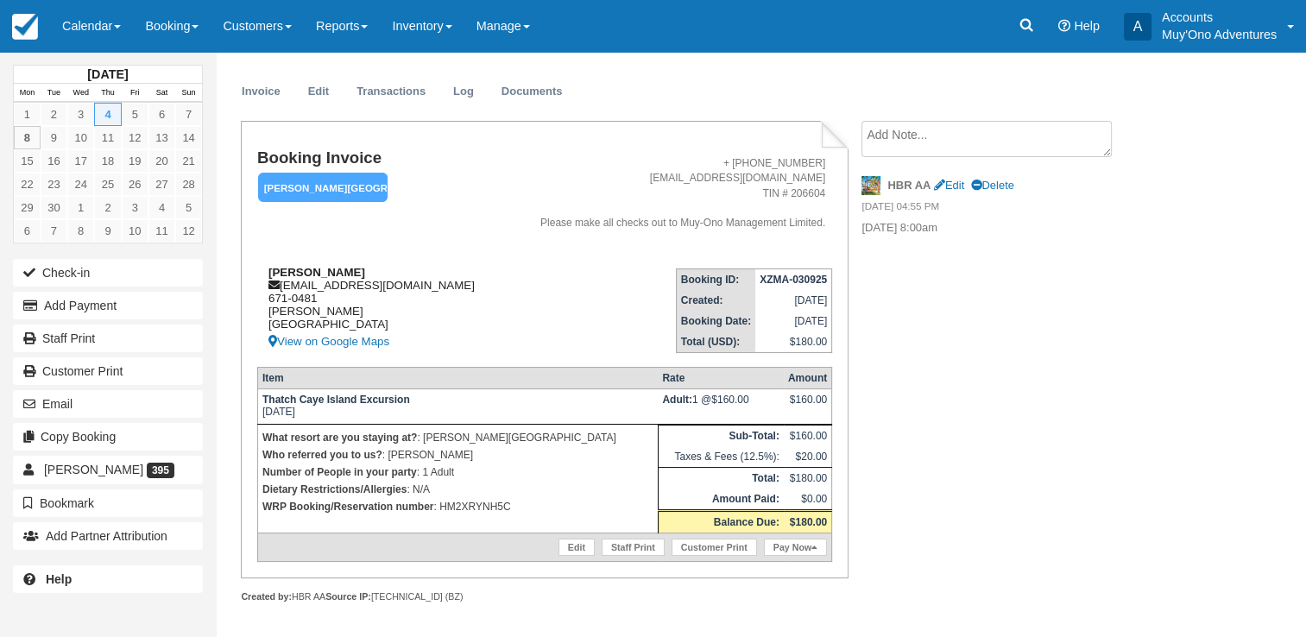
scroll to position [40, 0]
